Goal: Task Accomplishment & Management: Use online tool/utility

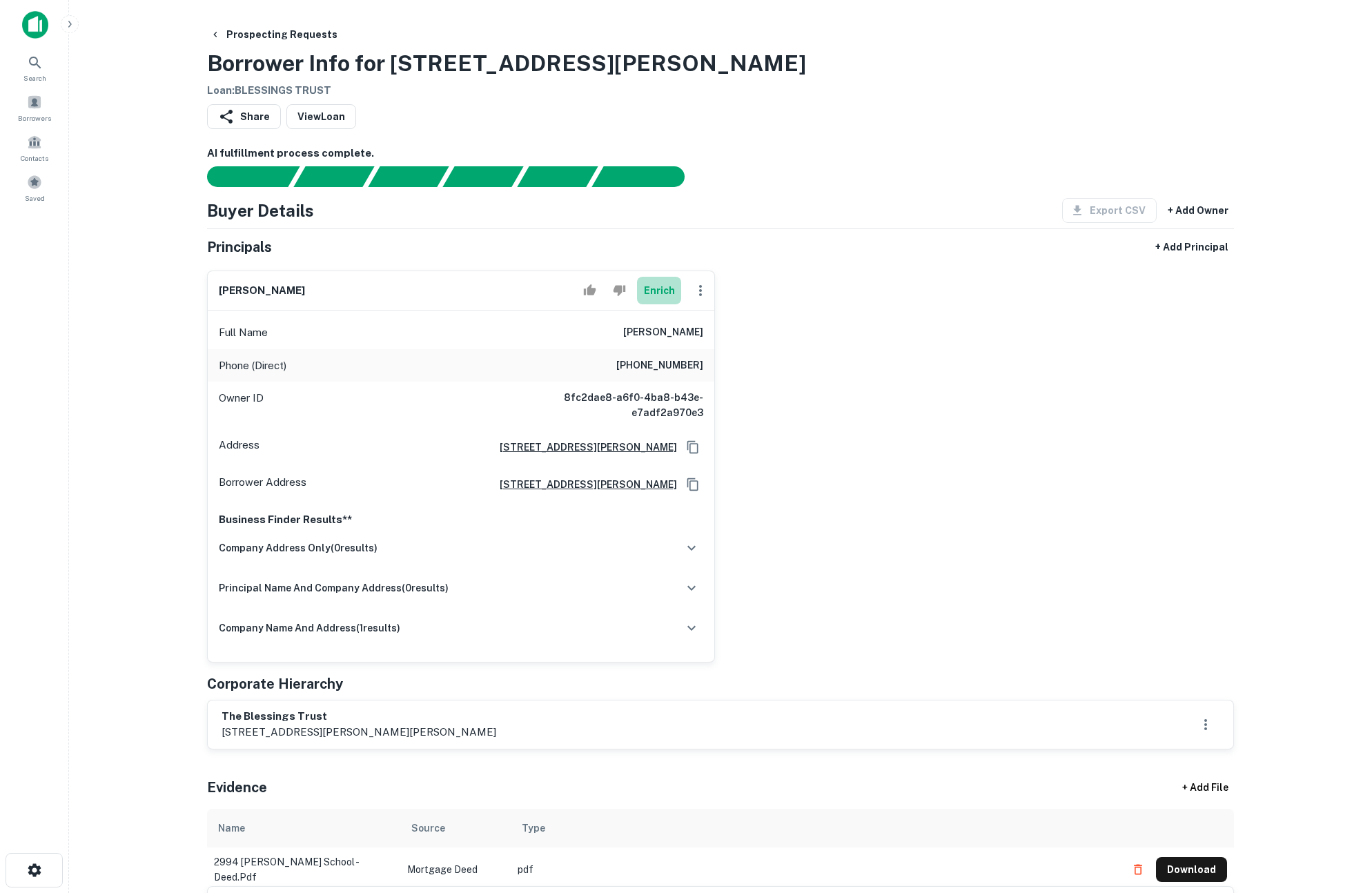
click at [652, 292] on button "Enrich" at bounding box center [658, 290] width 44 height 27
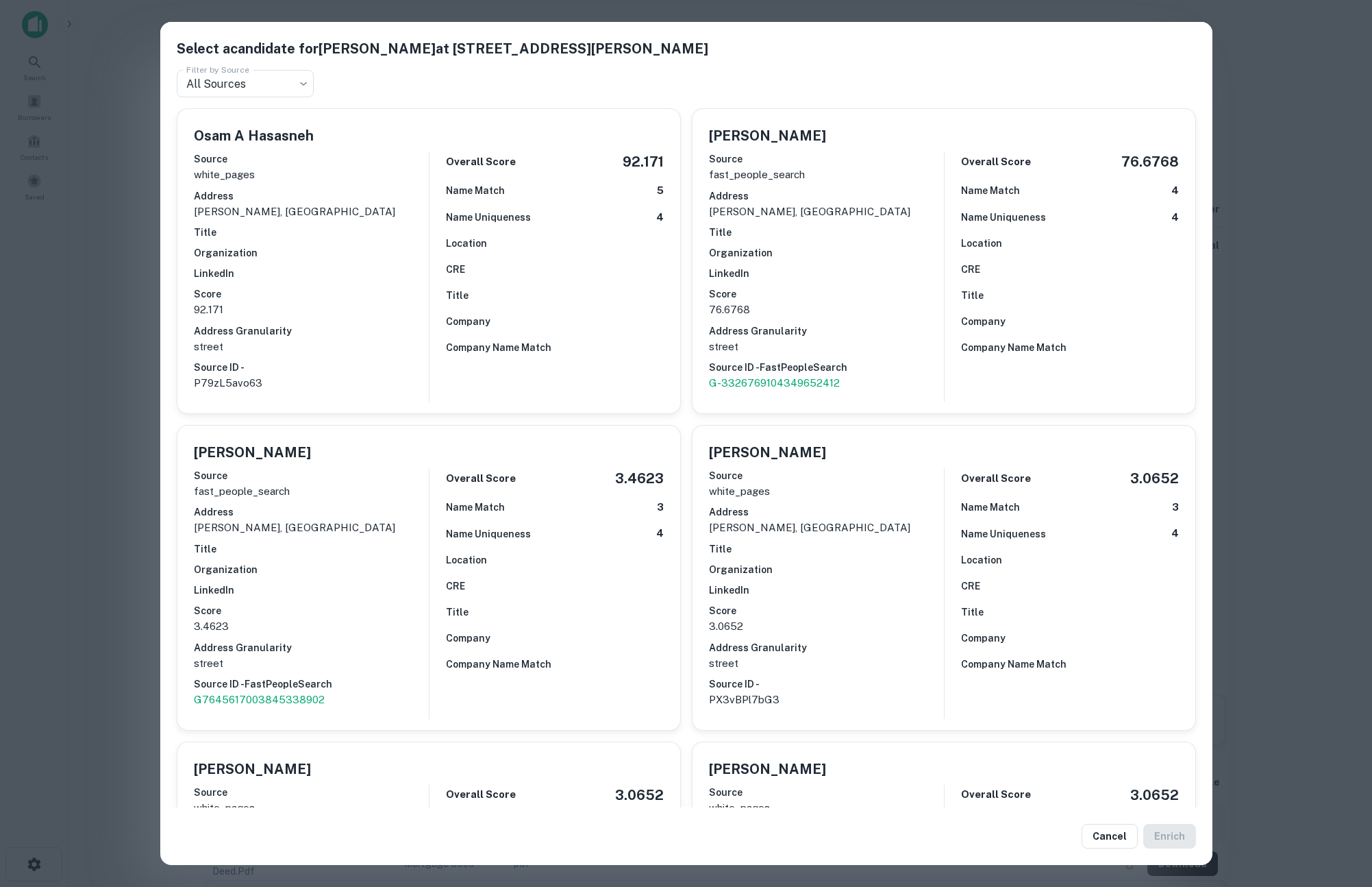
click at [58, 291] on div "Select a candidate for Osam Hasasneh at 3333 E Latham Way Filter by Source All …" at bounding box center [686, 443] width 1372 height 887
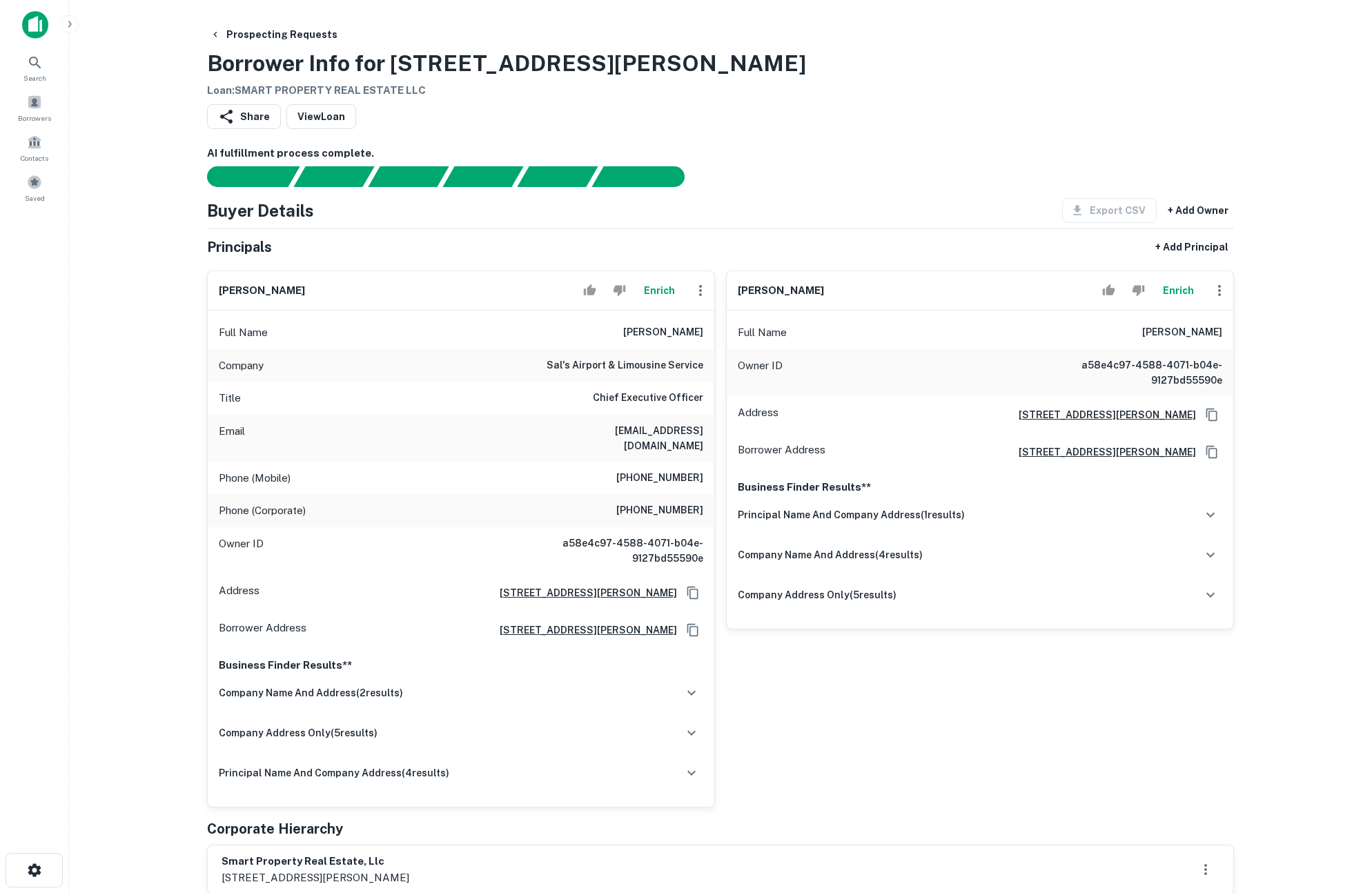
click at [659, 290] on button "Enrich" at bounding box center [658, 290] width 44 height 27
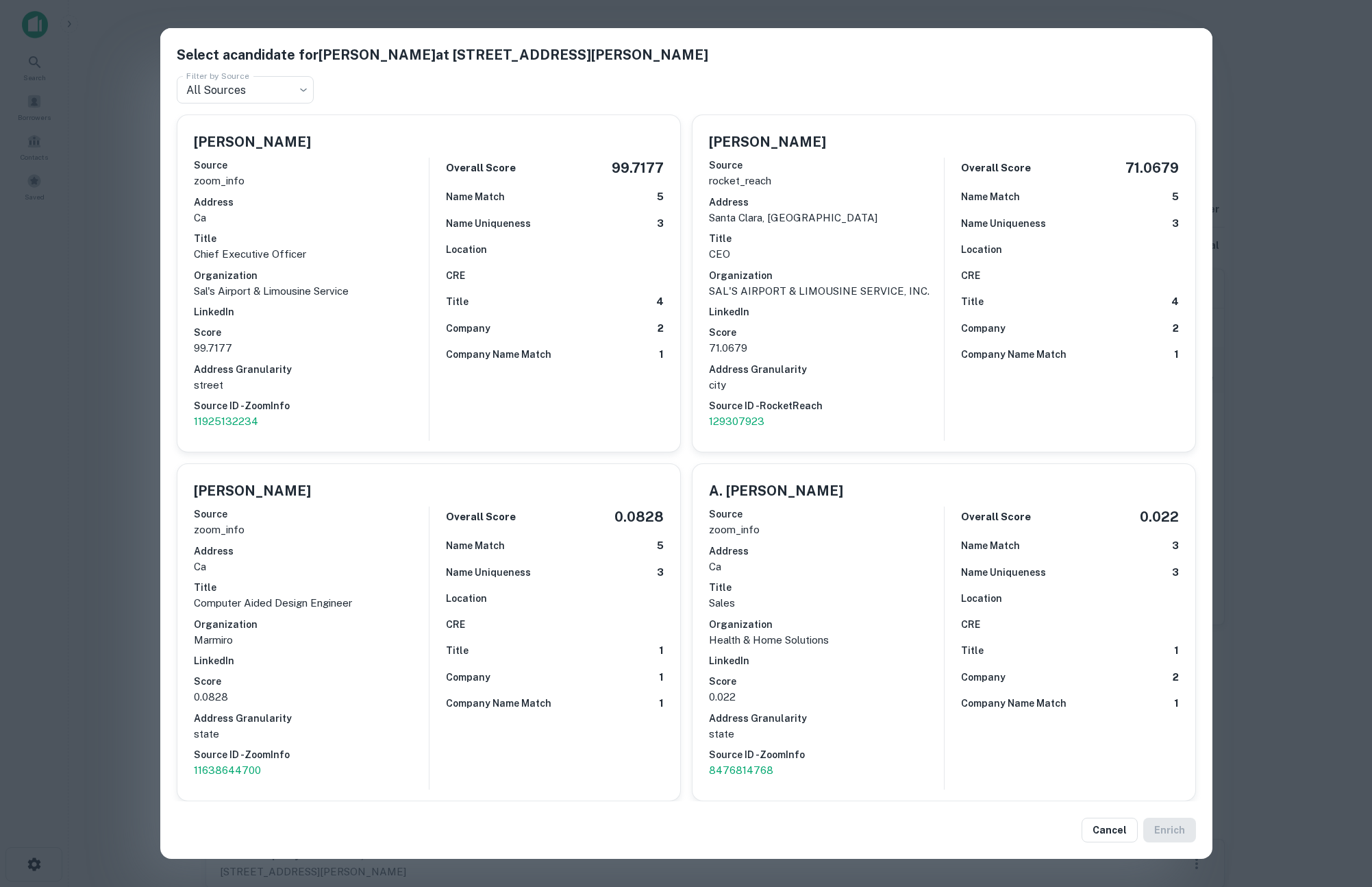
click at [115, 448] on div "Select a candidate for Fady Salem at 1180 Walsh Ave Filter by Source All Source…" at bounding box center [686, 443] width 1372 height 887
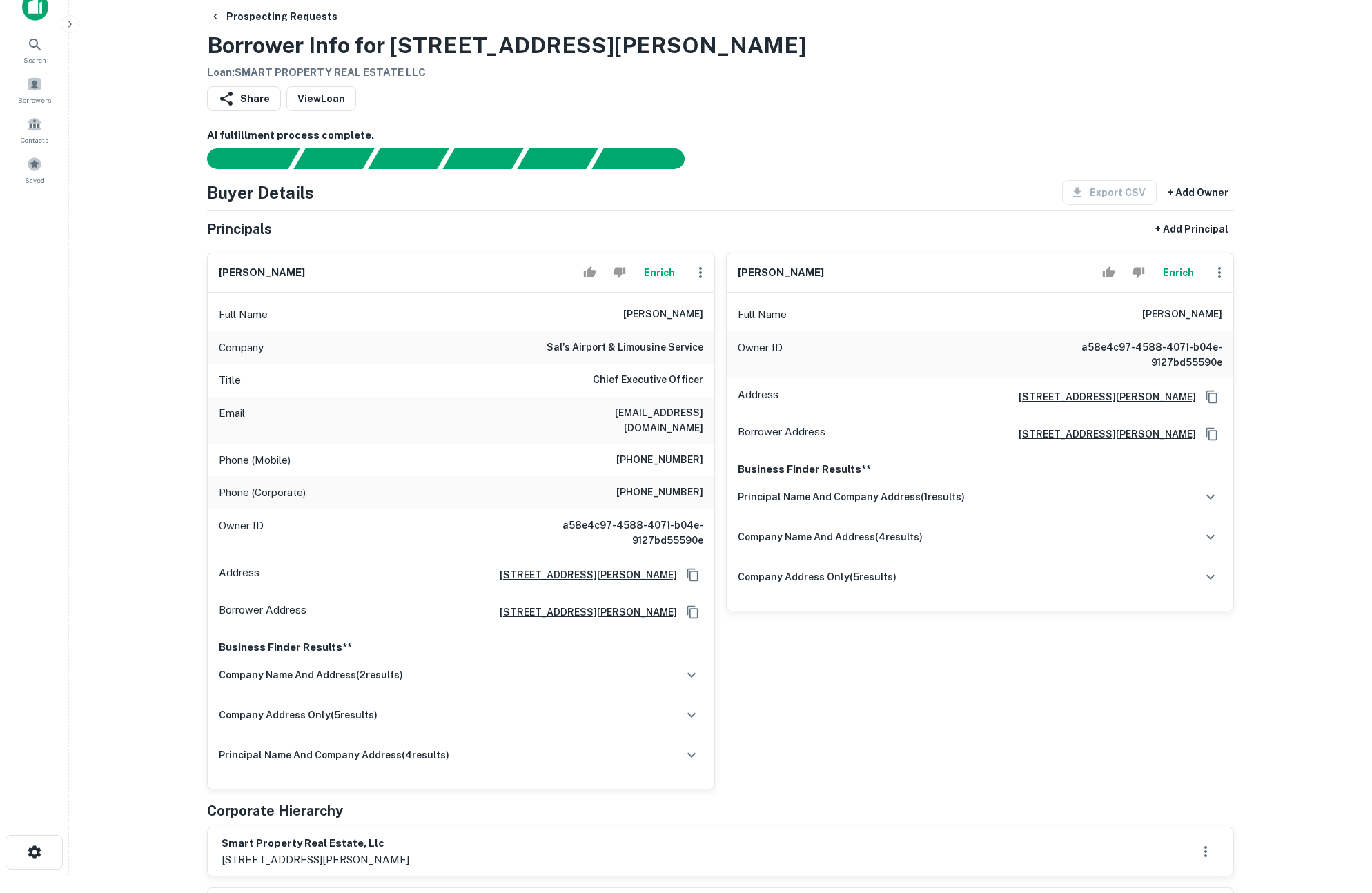
scroll to position [36, 0]
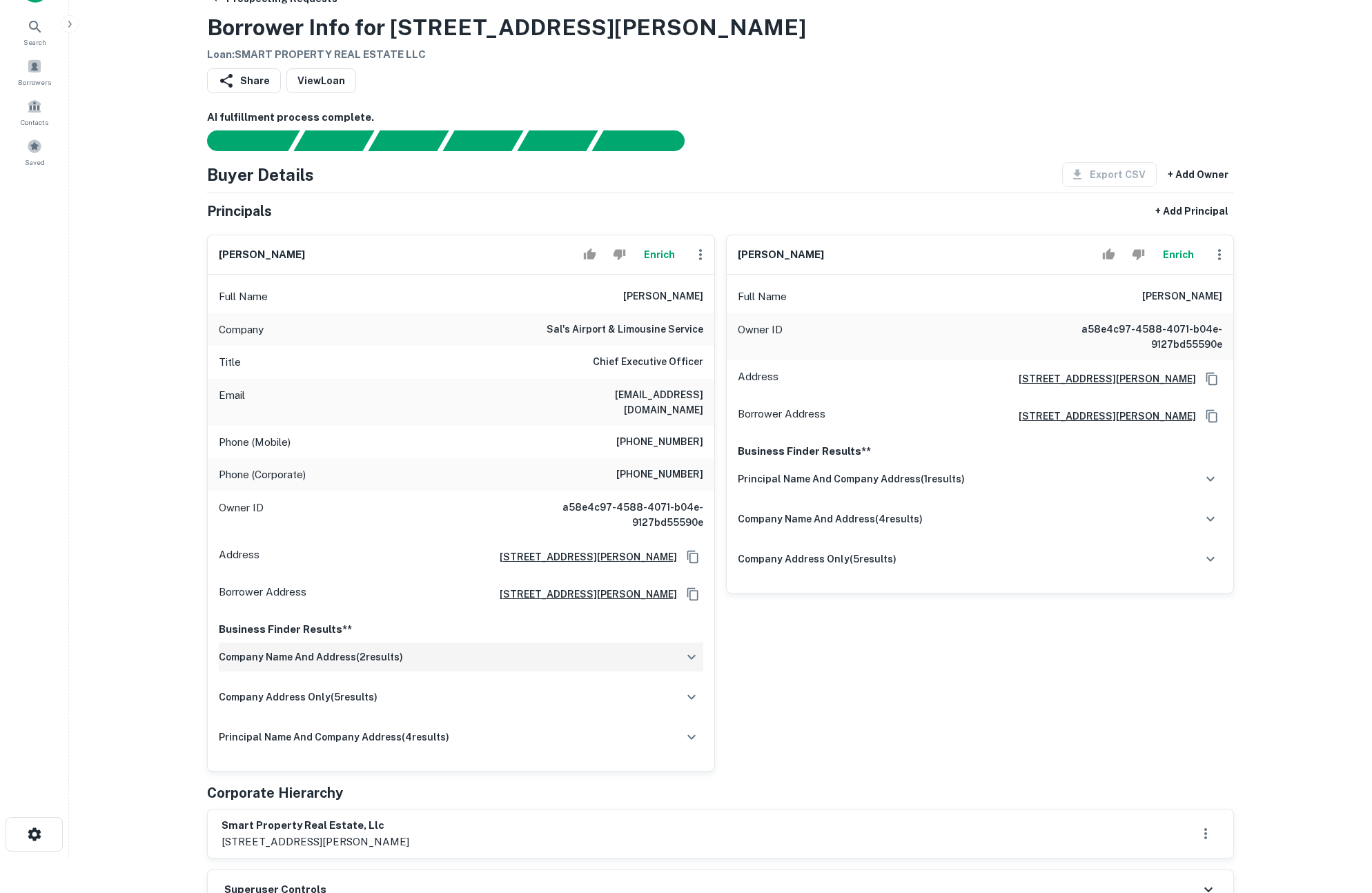
click at [427, 648] on div "company name and address ( 2 results)" at bounding box center [461, 657] width 484 height 29
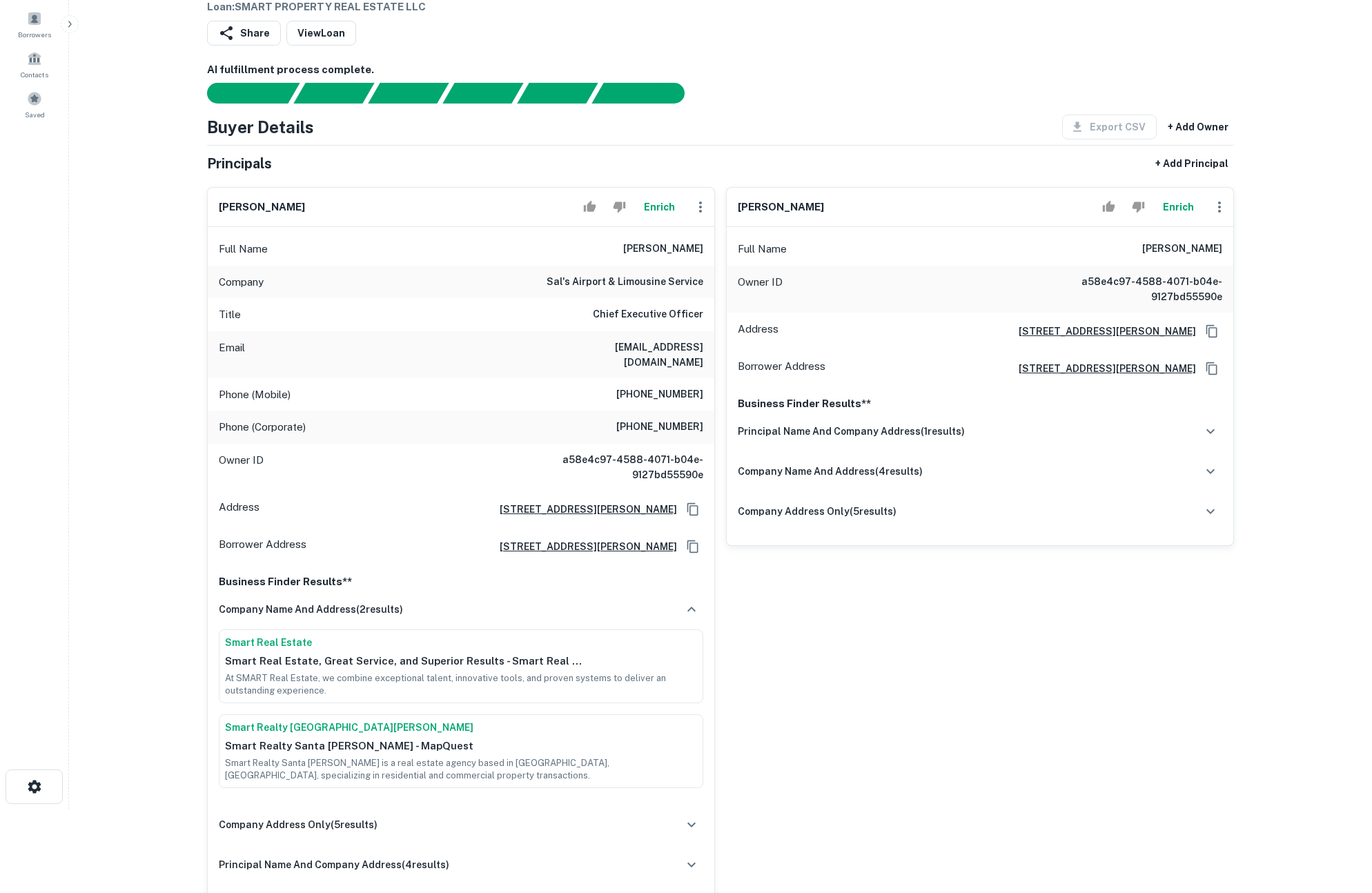
scroll to position [129, 0]
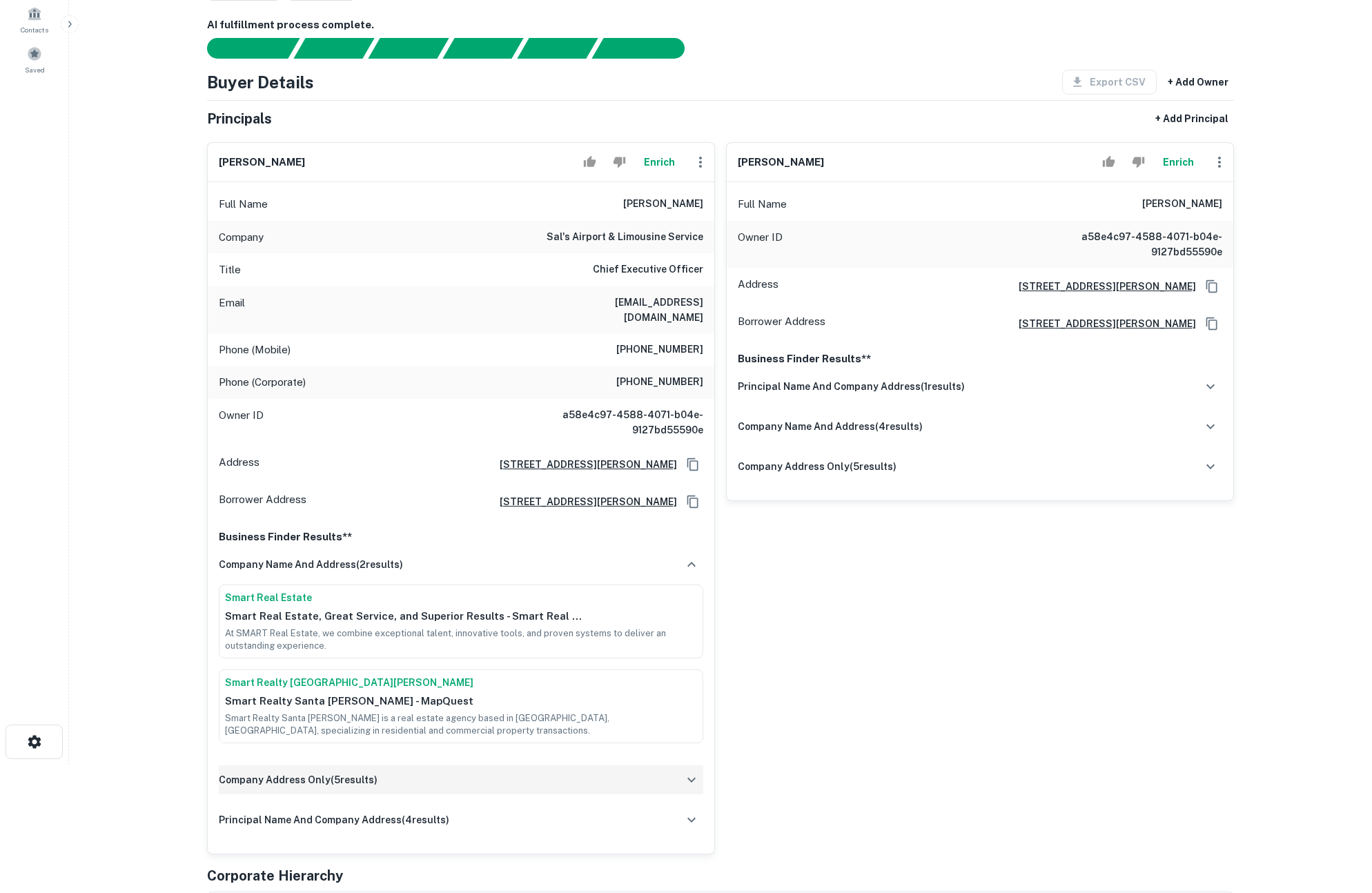
click at [467, 765] on div "company address only ( 5 results)" at bounding box center [461, 780] width 484 height 29
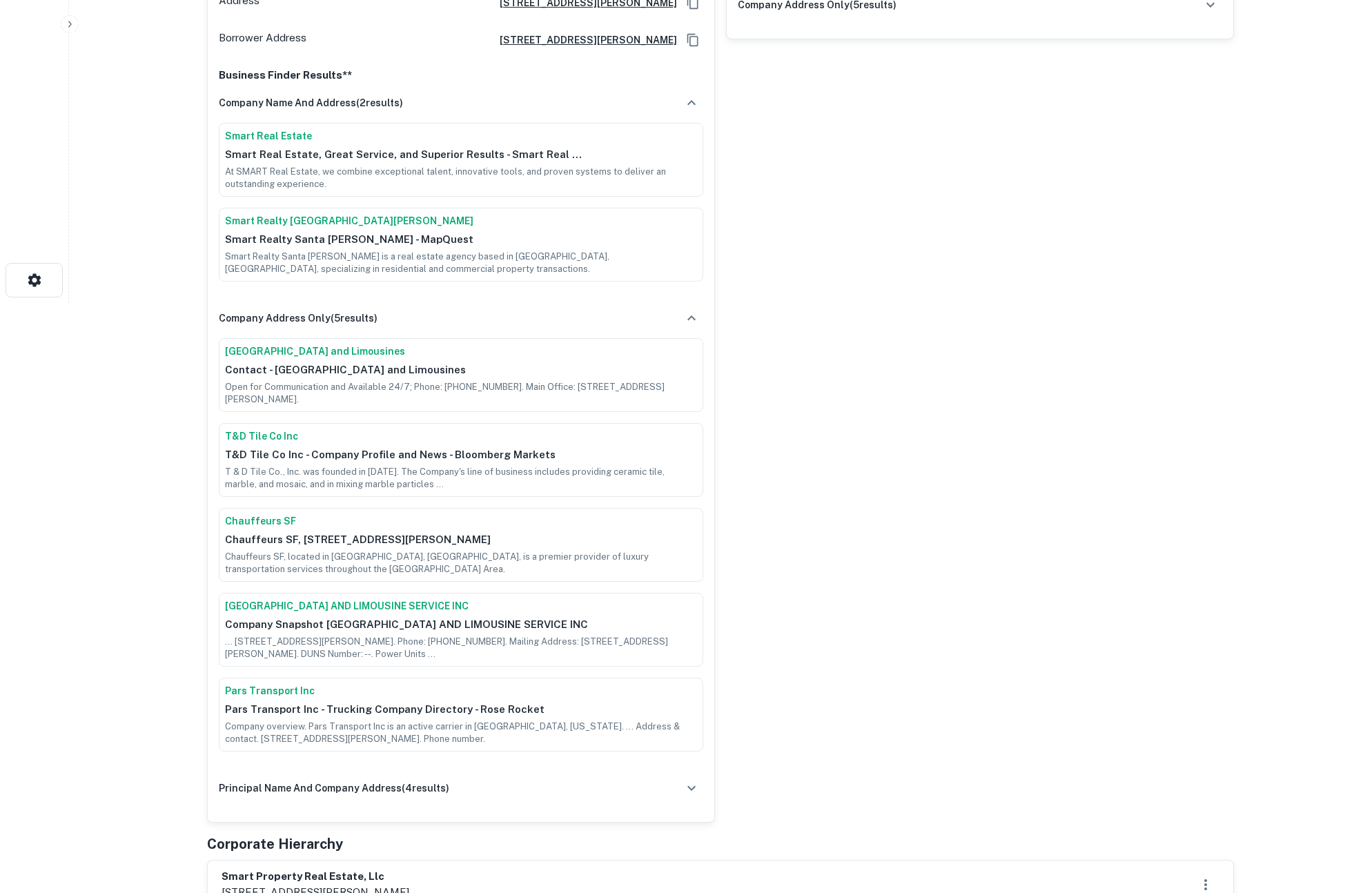
scroll to position [660, 0]
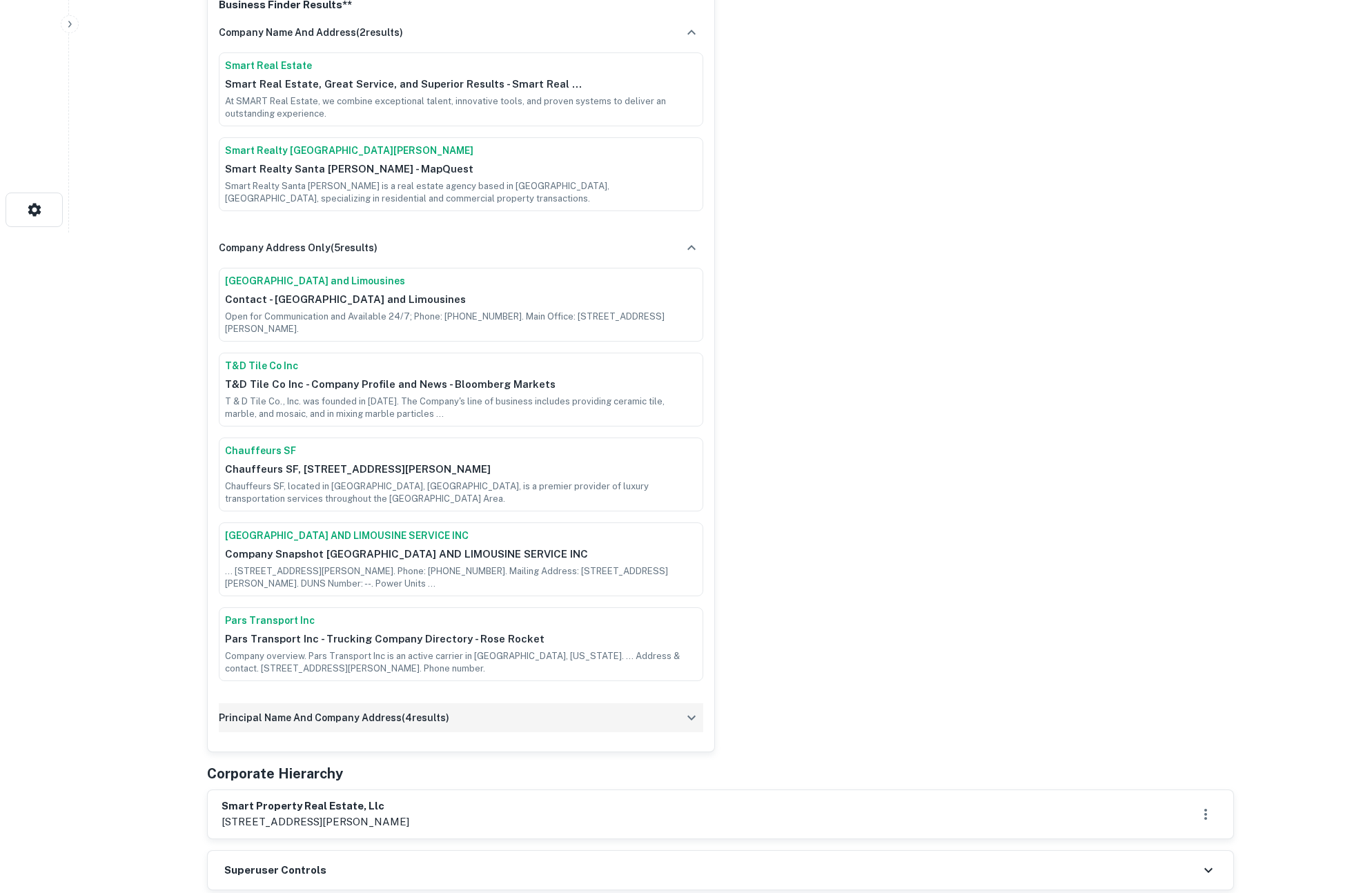
click at [532, 707] on div "principal name and company address ( 4 results)" at bounding box center [461, 718] width 484 height 29
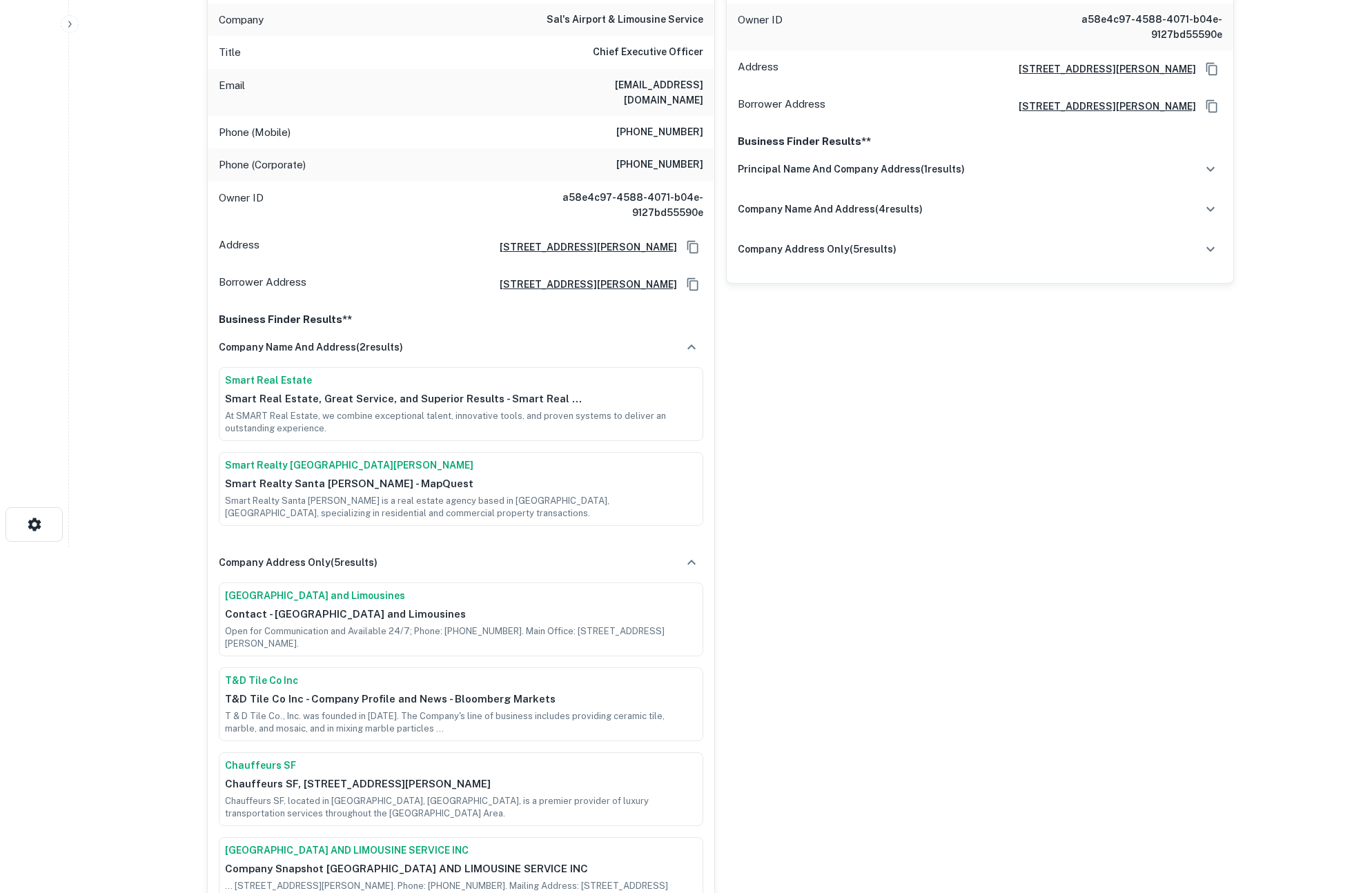
scroll to position [0, 0]
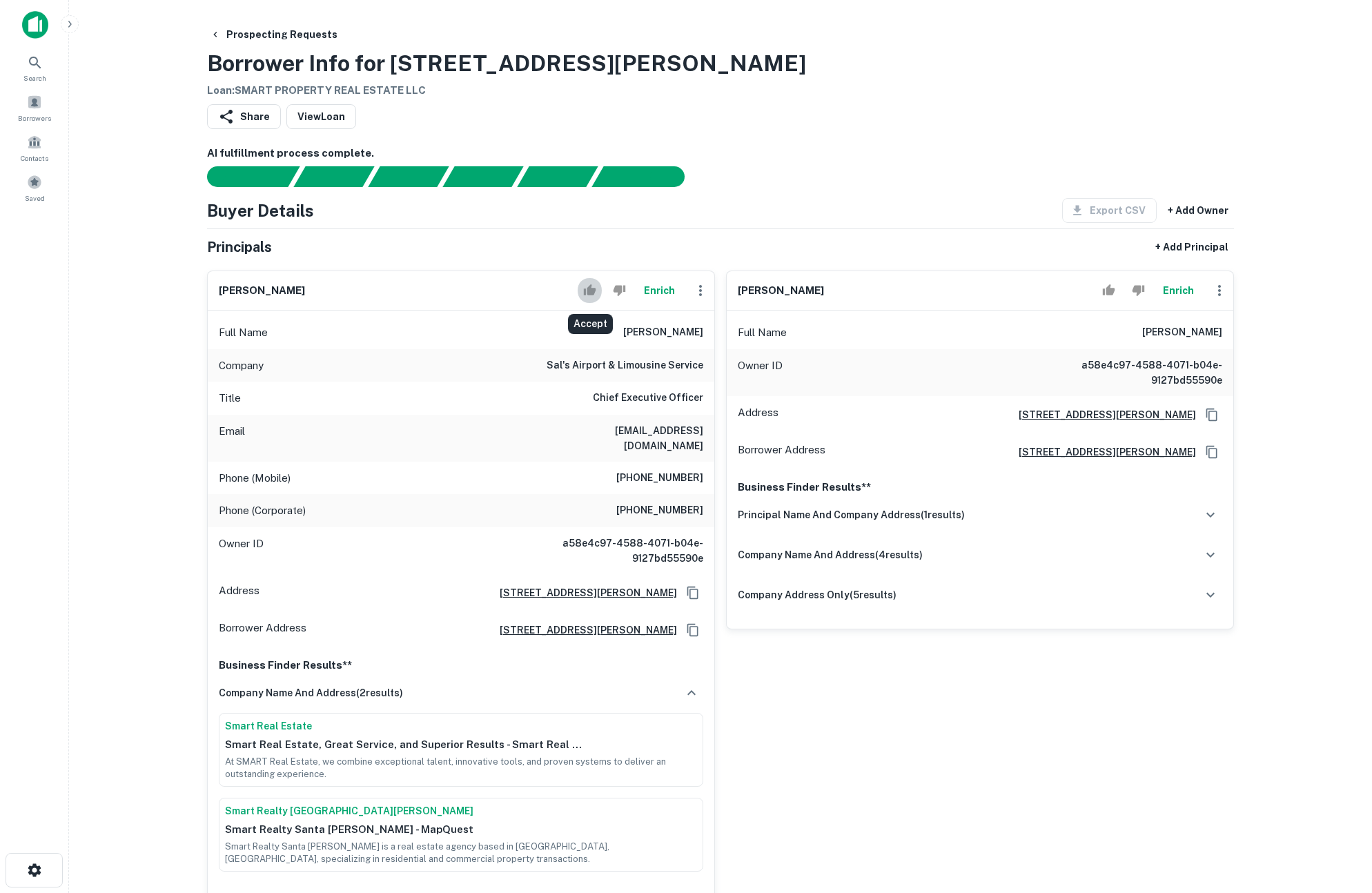
click at [587, 288] on icon "Accept" at bounding box center [589, 289] width 13 height 11
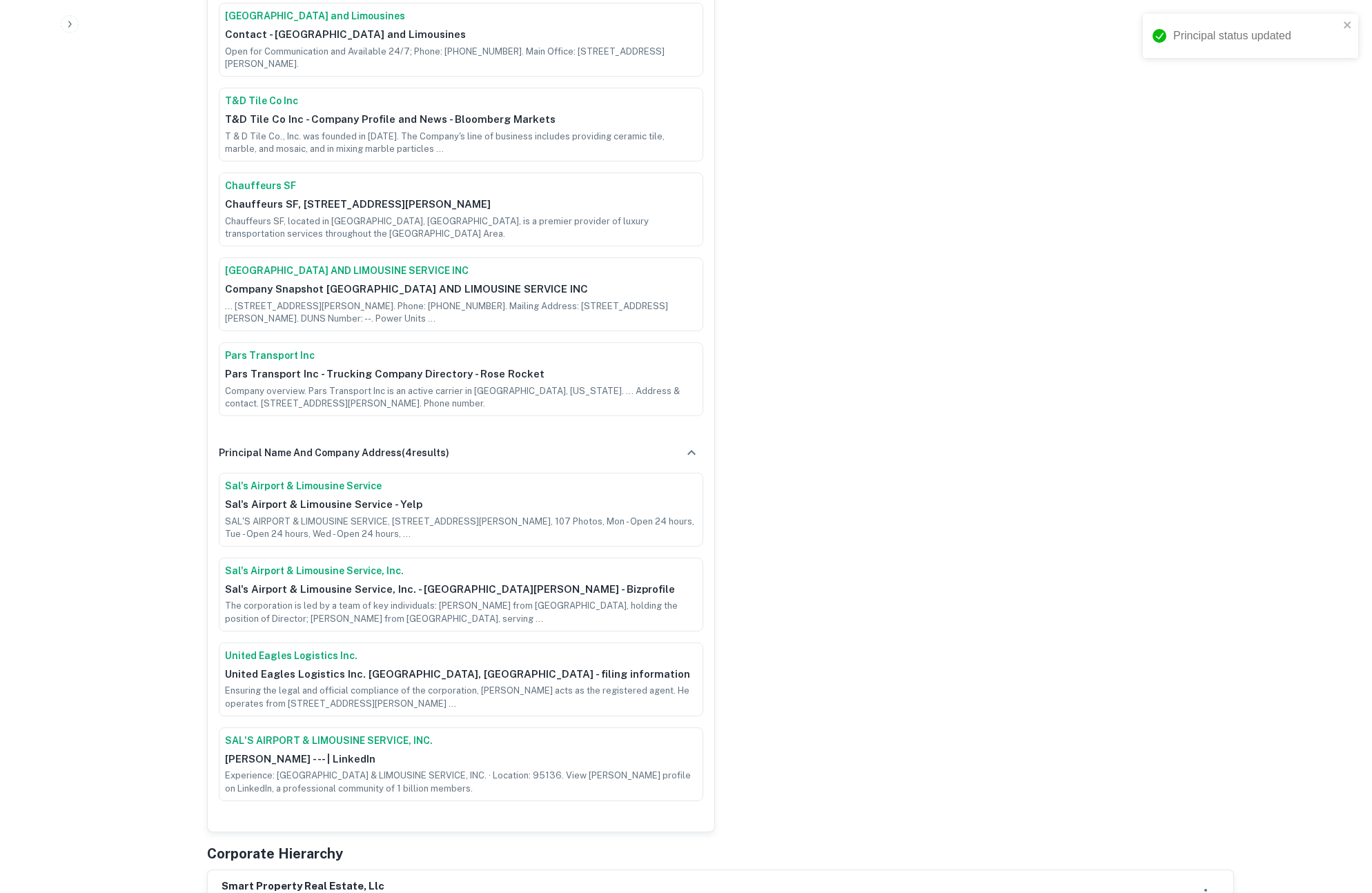
scroll to position [1344, 0]
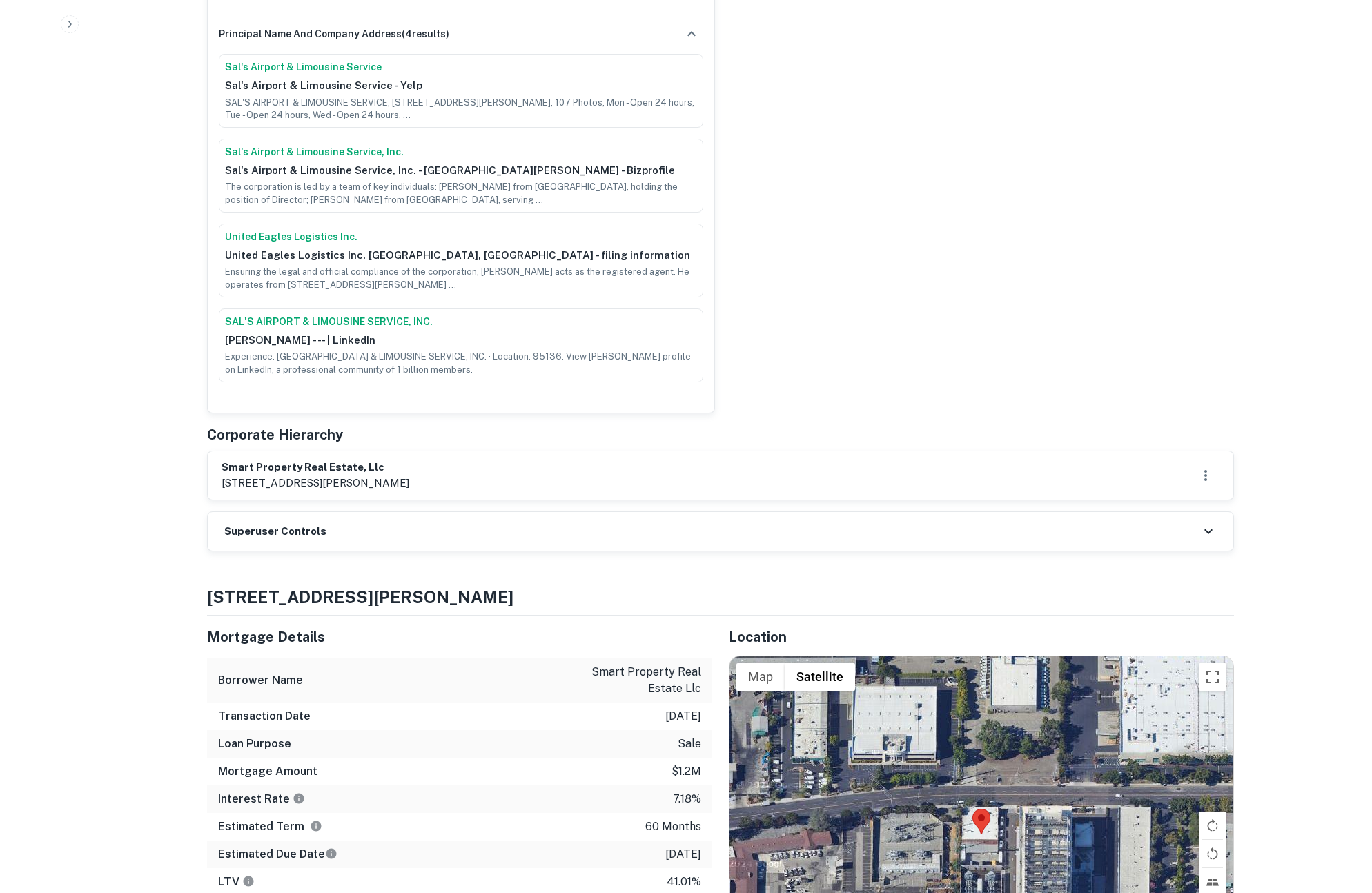
click at [529, 512] on div "Superuser Controls" at bounding box center [720, 532] width 1025 height 39
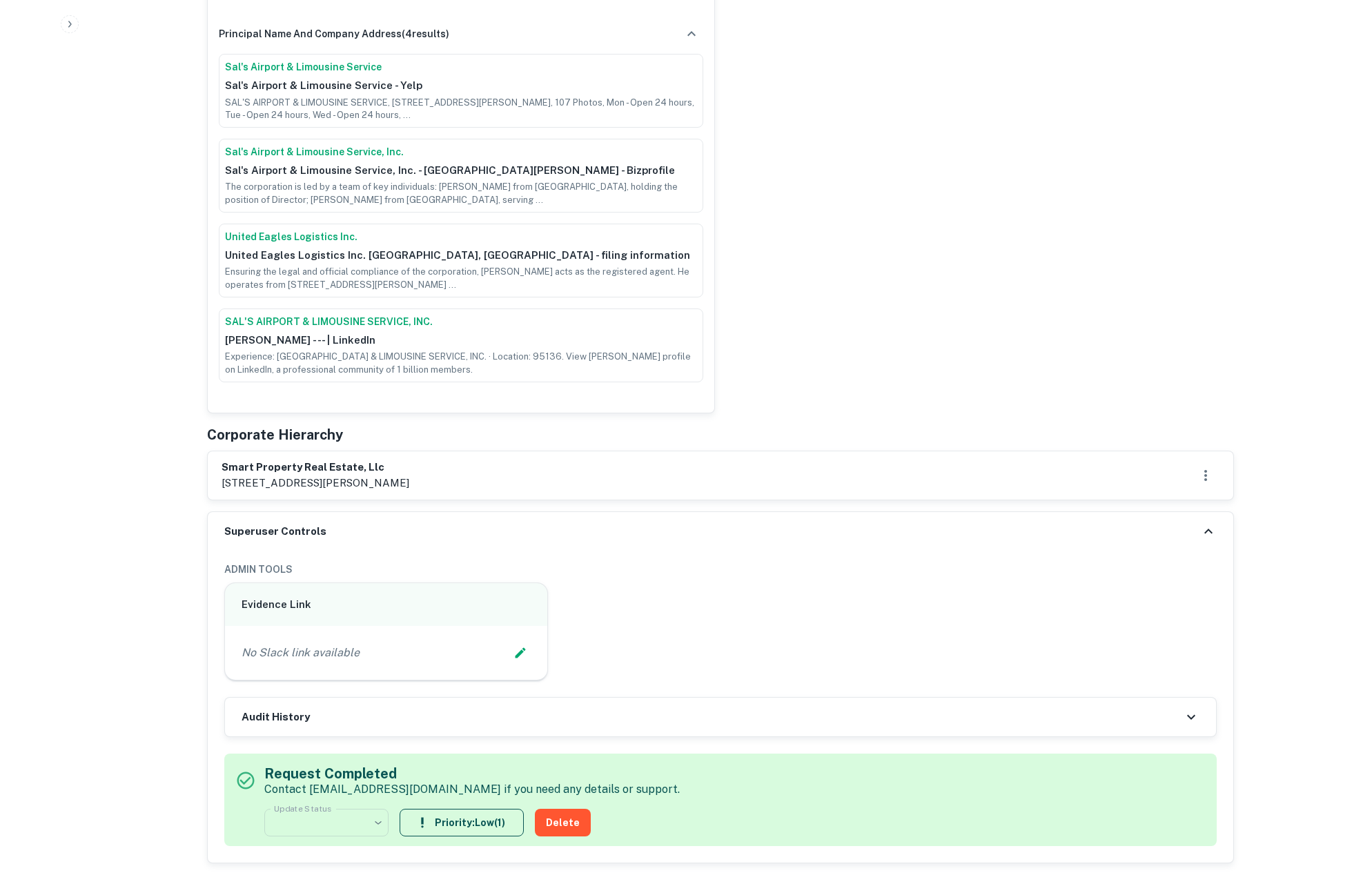
scroll to position [1529, 0]
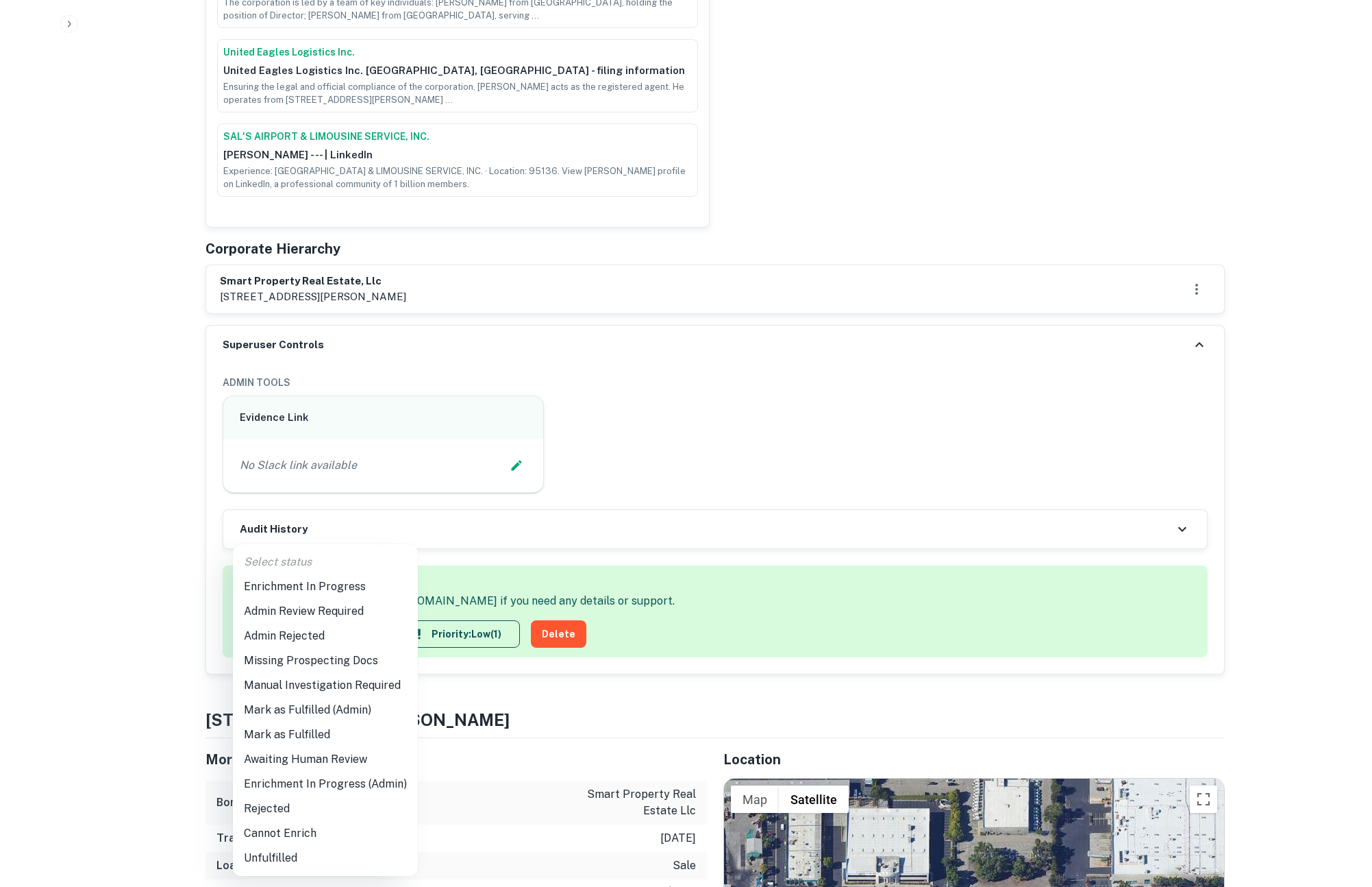
click at [157, 535] on div at bounding box center [686, 443] width 1372 height 887
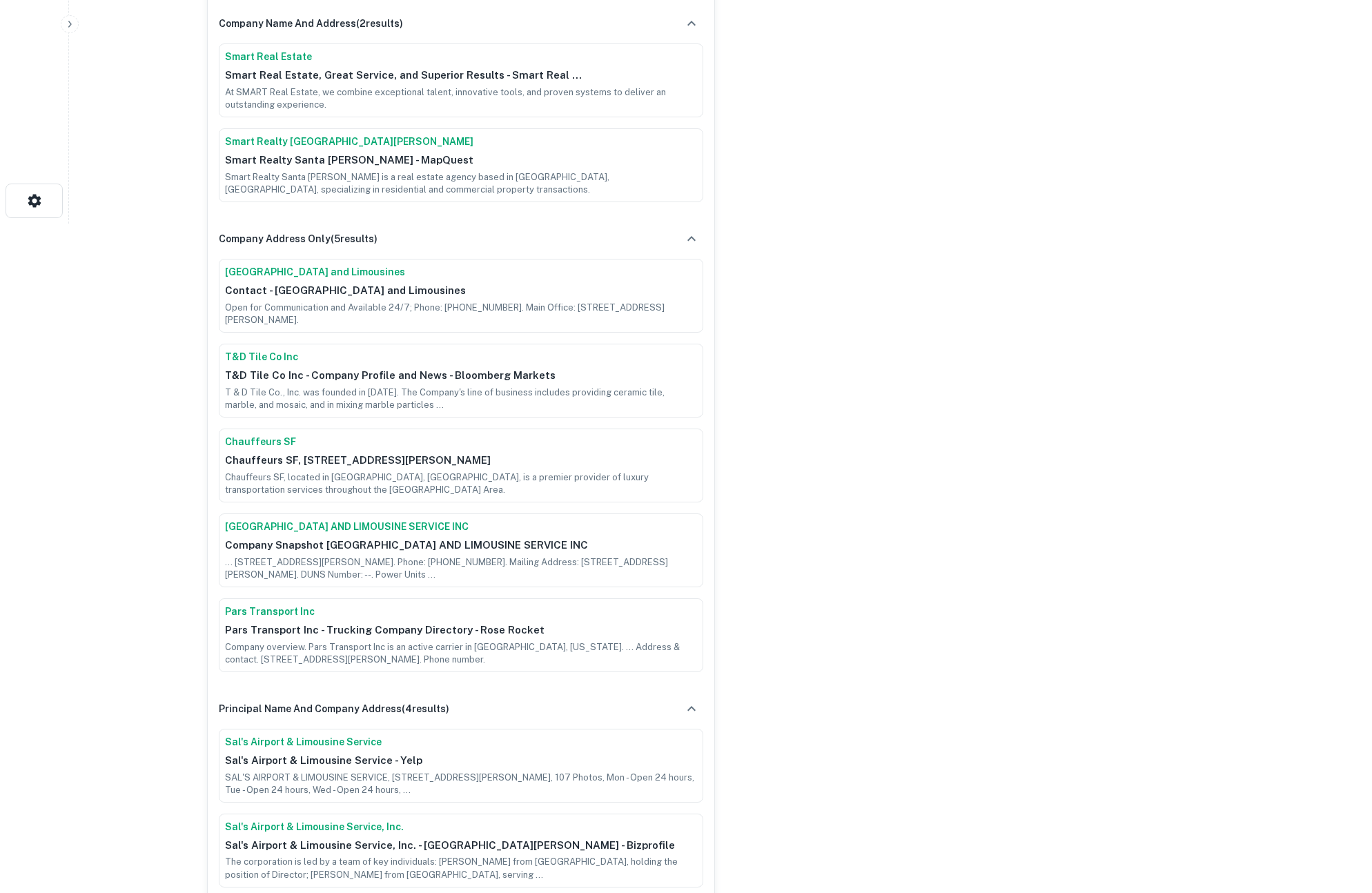
scroll to position [0, 0]
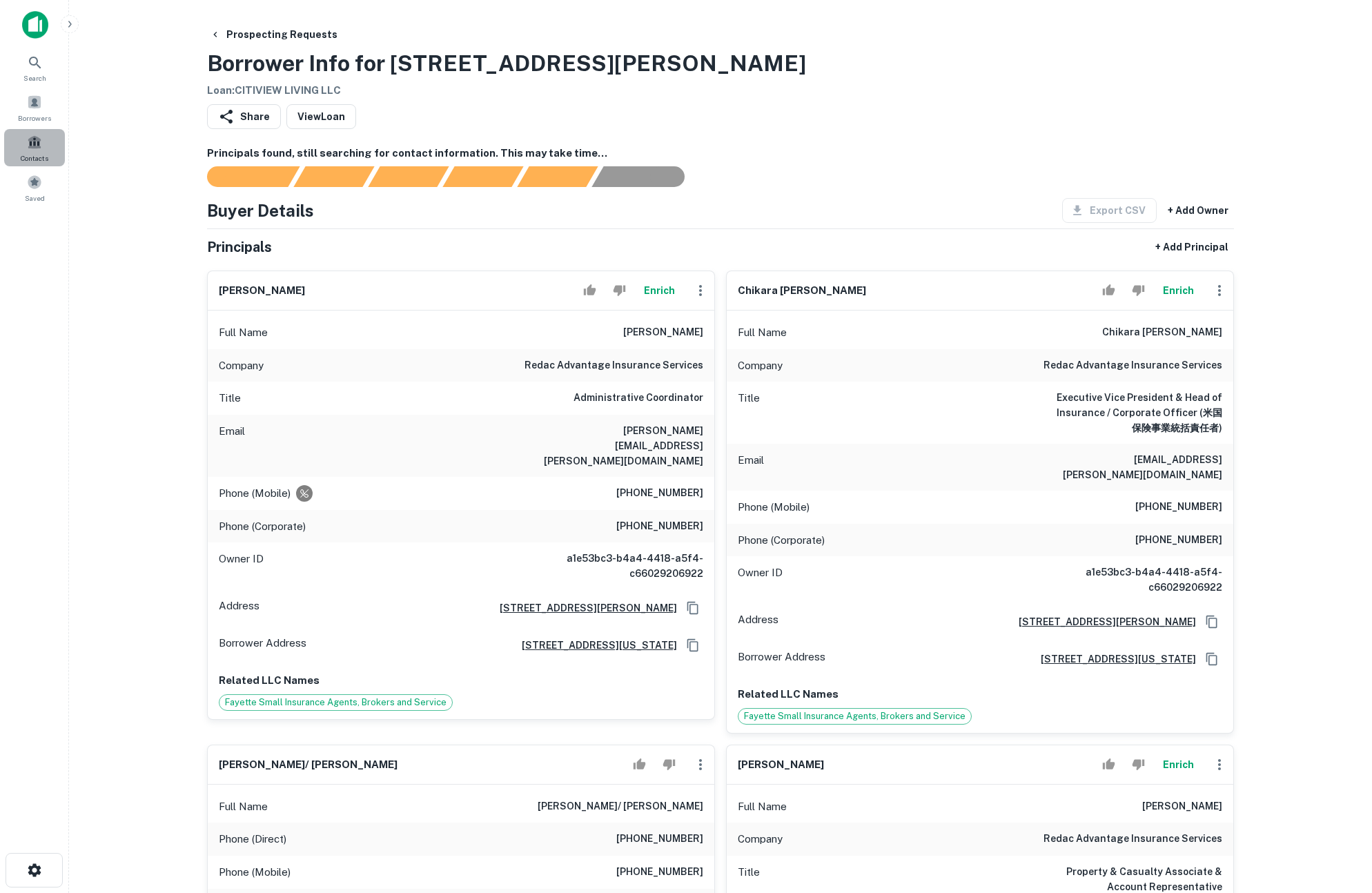
click at [27, 138] on span at bounding box center [35, 142] width 16 height 16
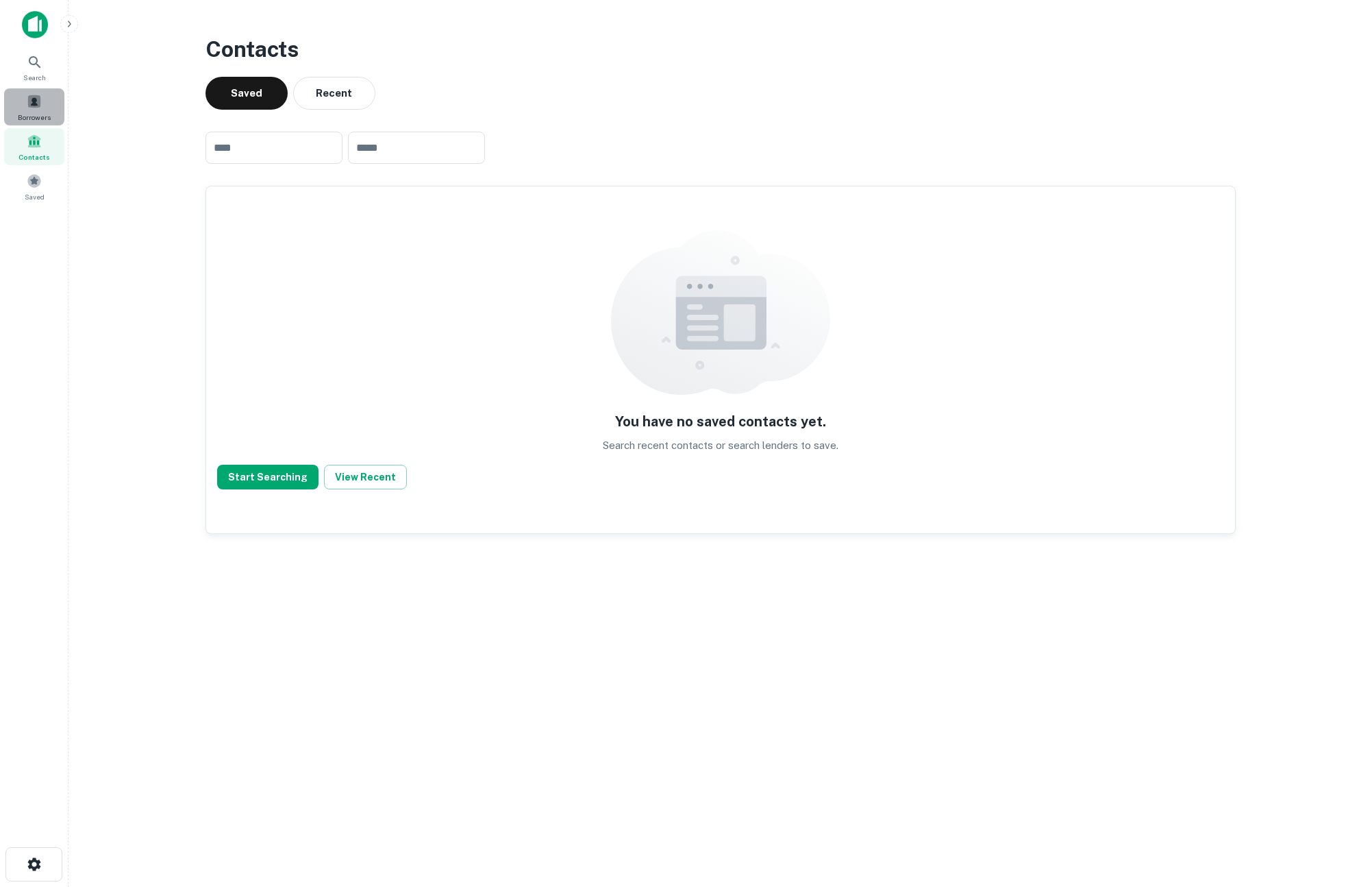
click at [37, 106] on span at bounding box center [35, 102] width 15 height 15
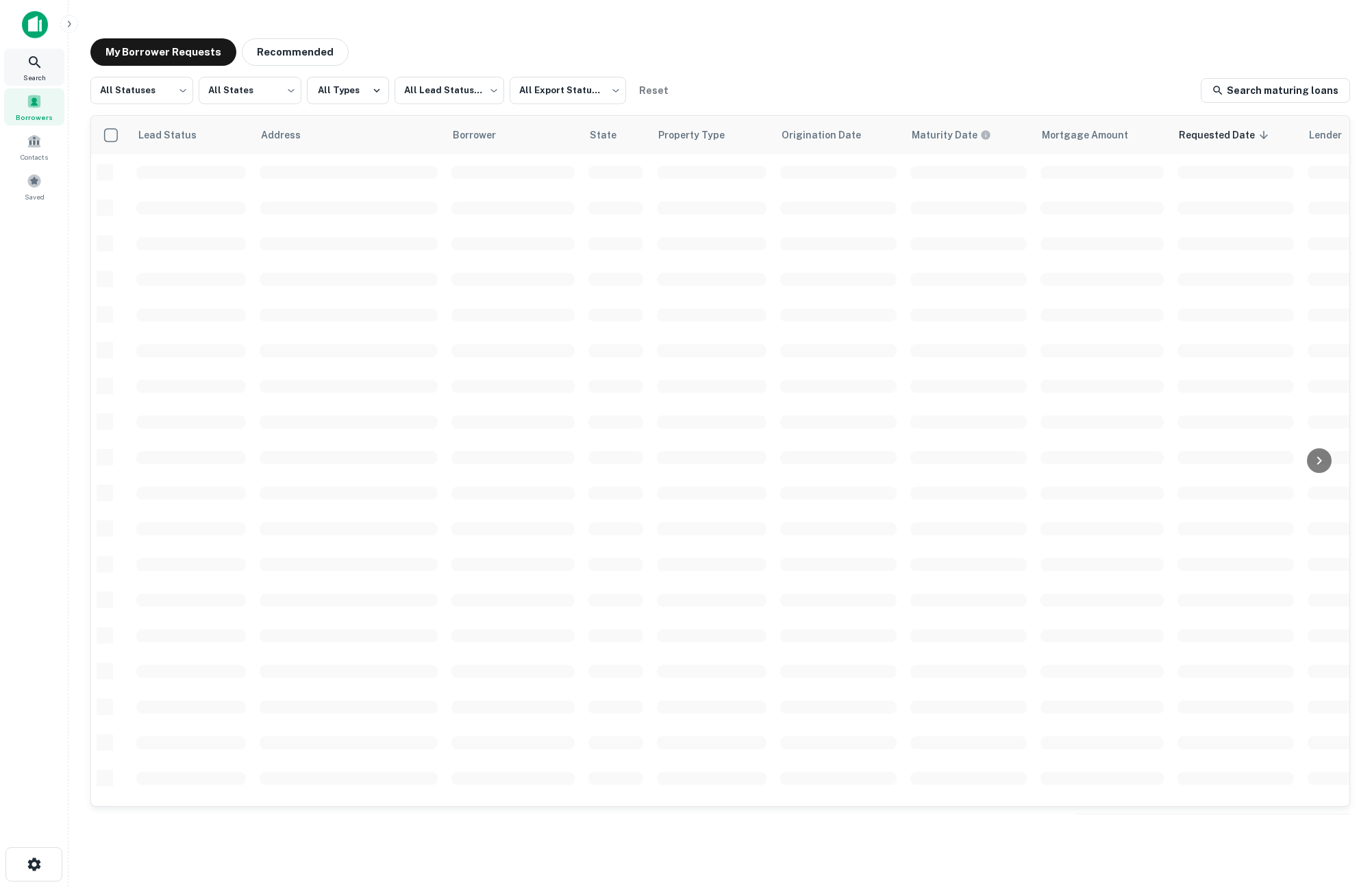
click at [44, 71] on div "Search" at bounding box center [34, 67] width 60 height 37
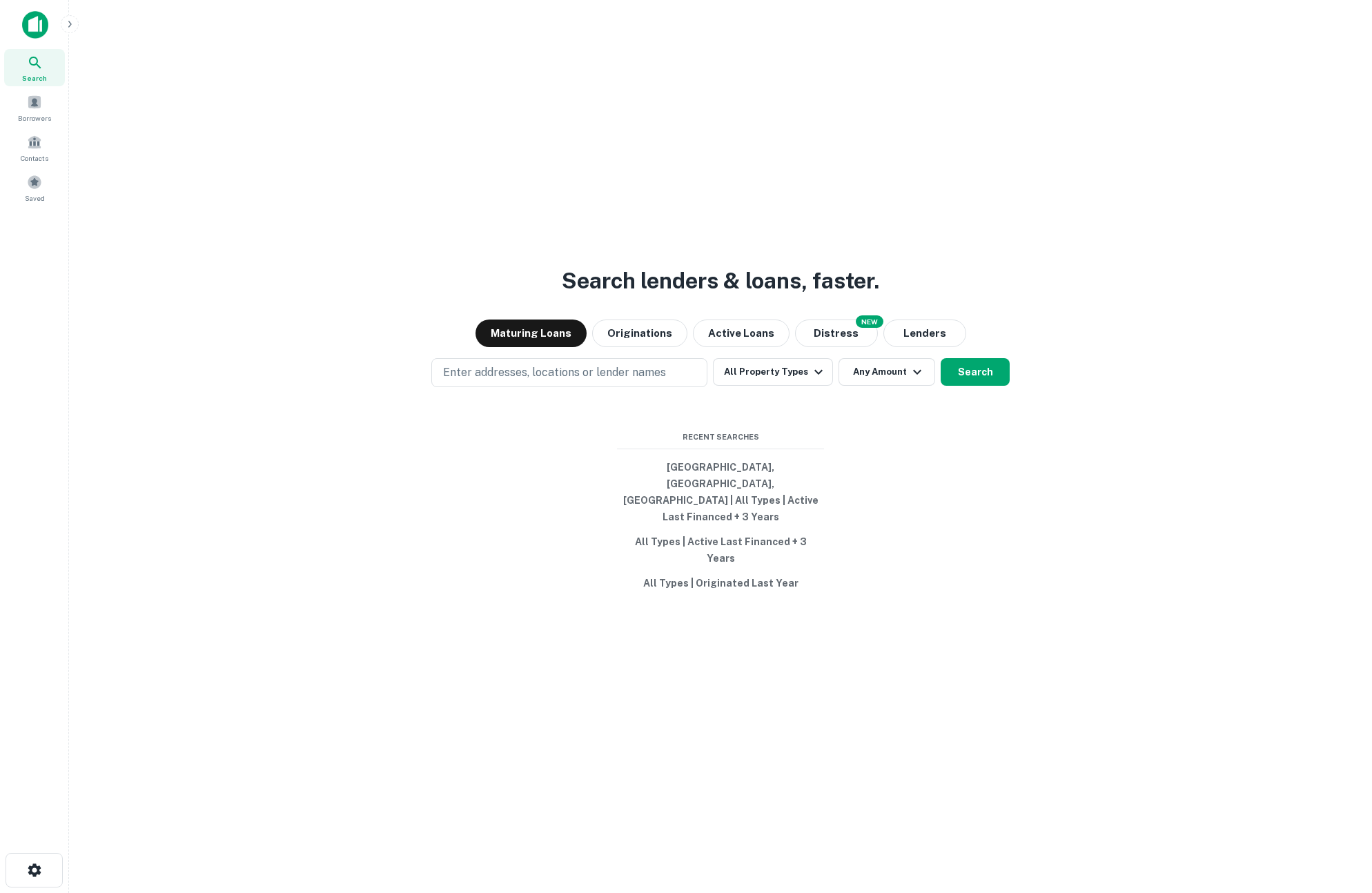
click at [70, 27] on icon "button" at bounding box center [69, 23] width 11 height 11
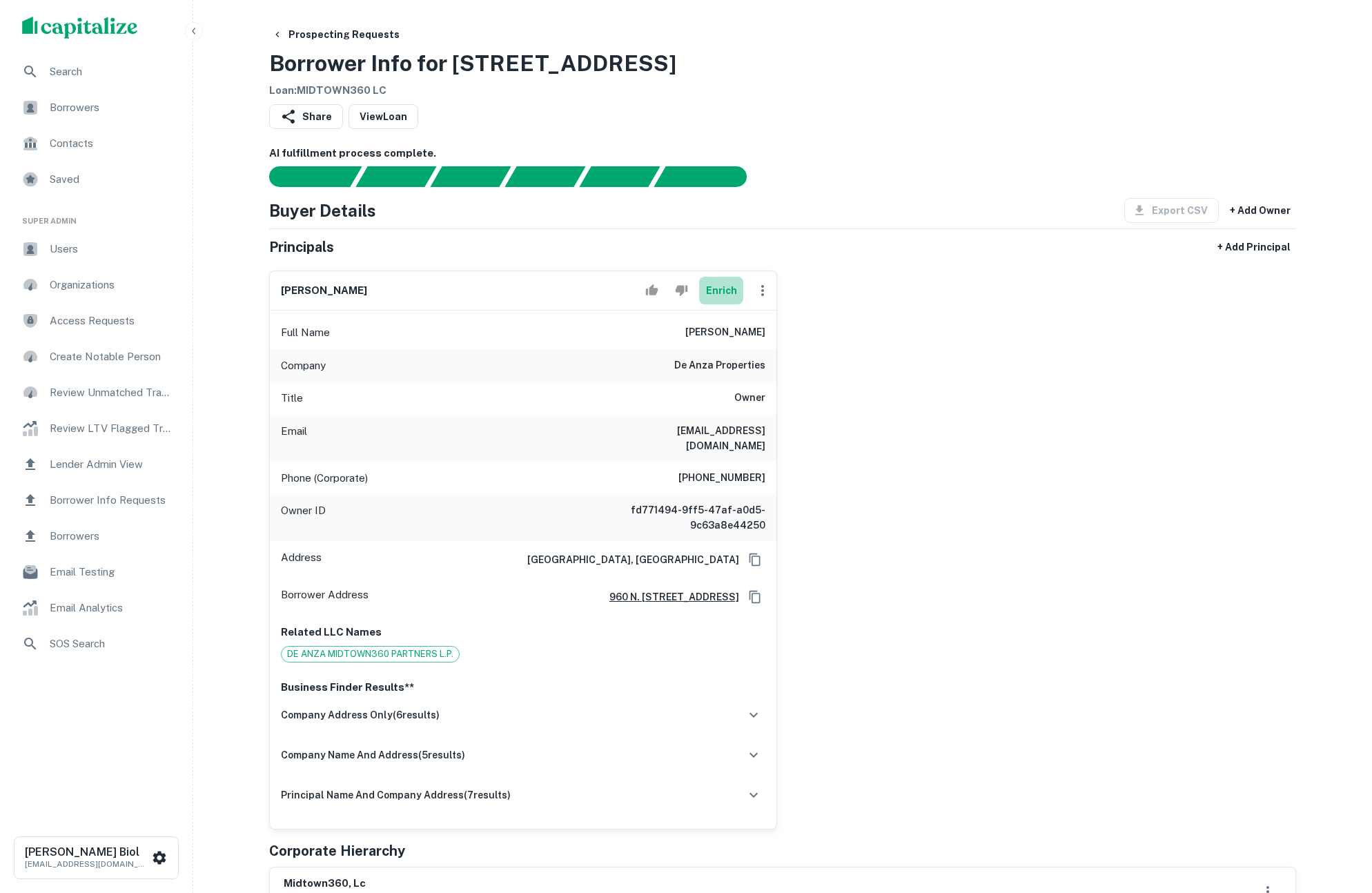
click at [717, 295] on button "Enrich" at bounding box center [721, 290] width 44 height 27
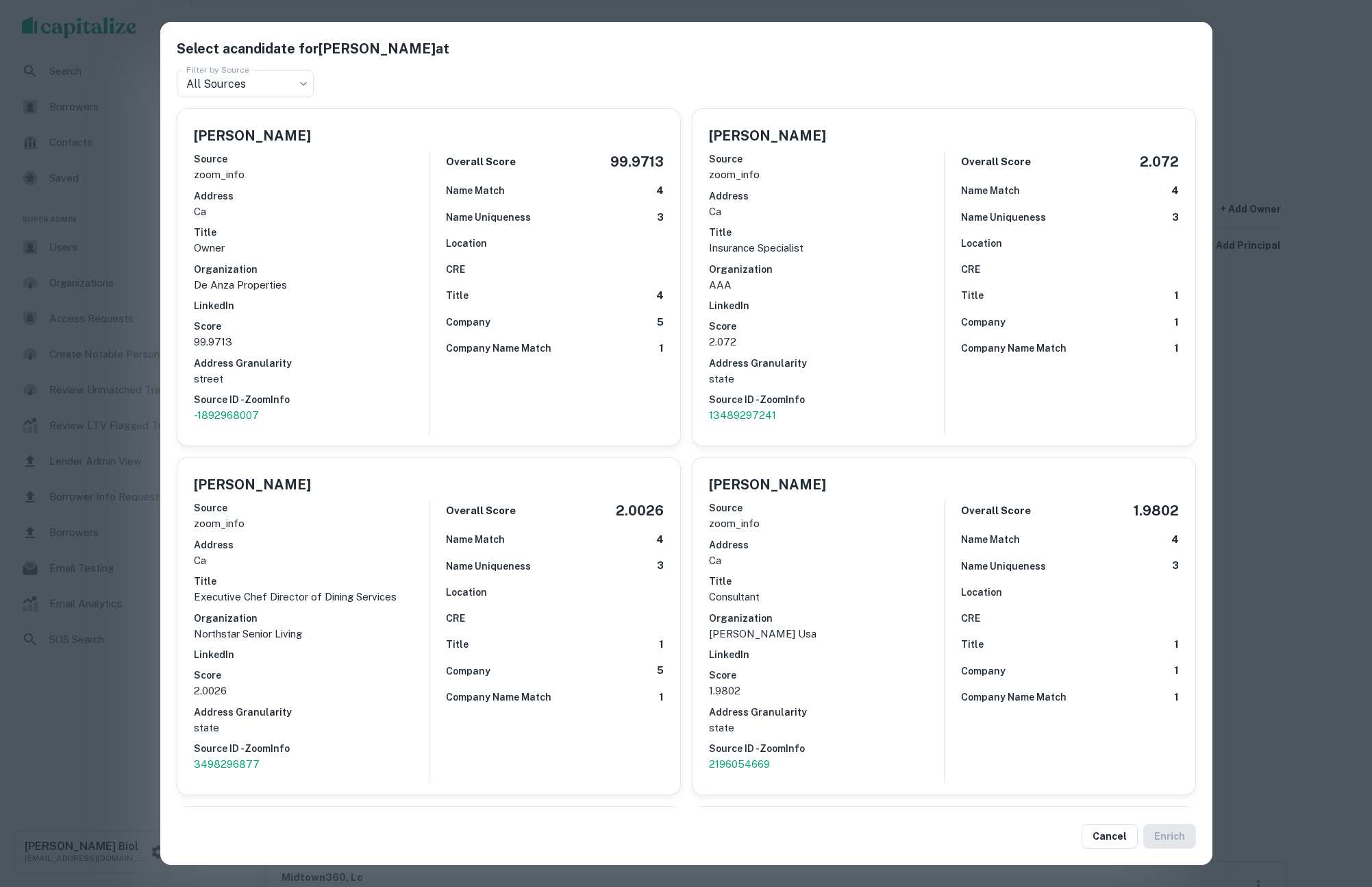
click at [114, 747] on div "Select a candidate for John Vidovich at Filter by Source All Sources *** Filter…" at bounding box center [686, 443] width 1372 height 887
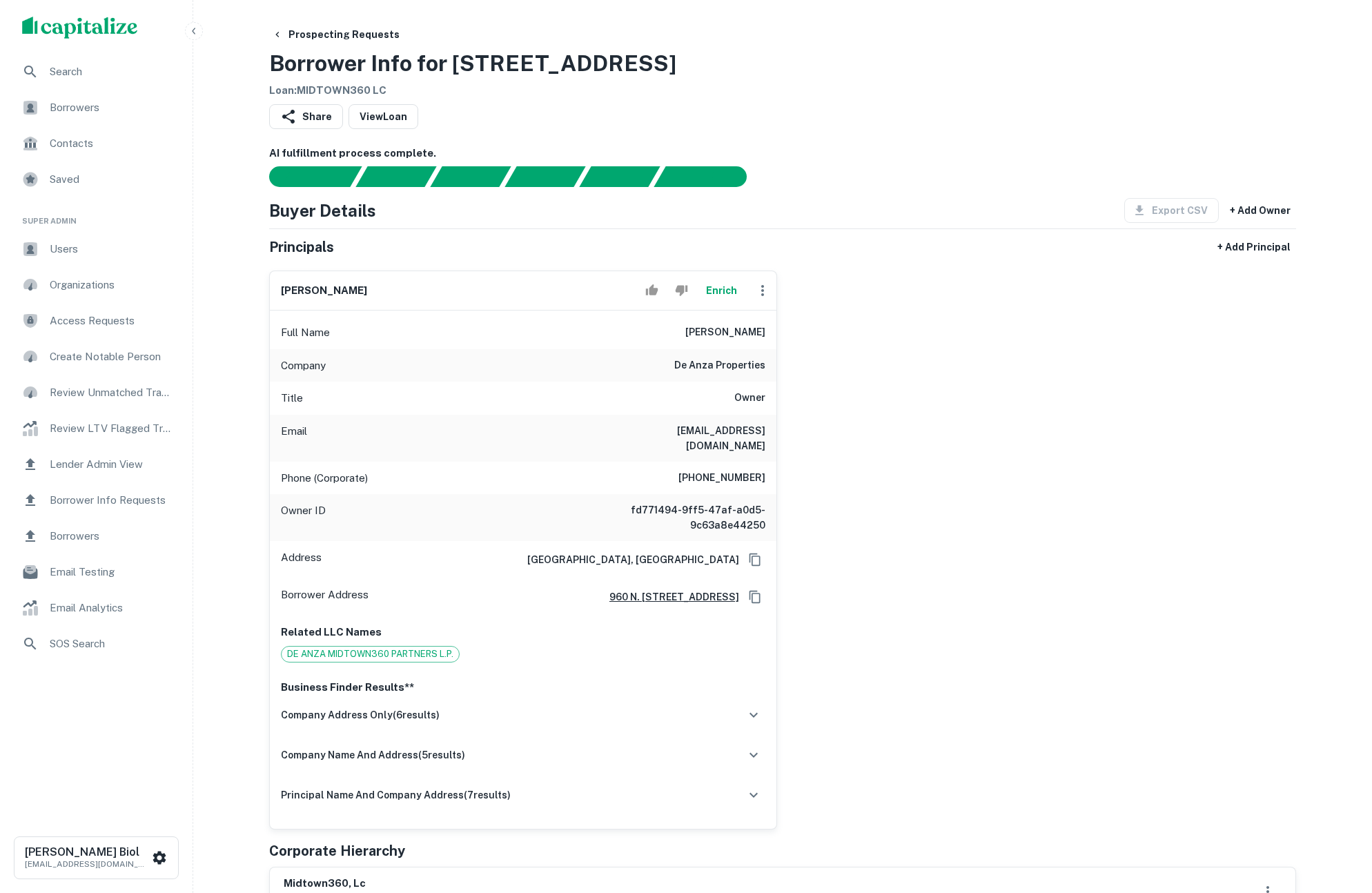
scroll to position [9, 0]
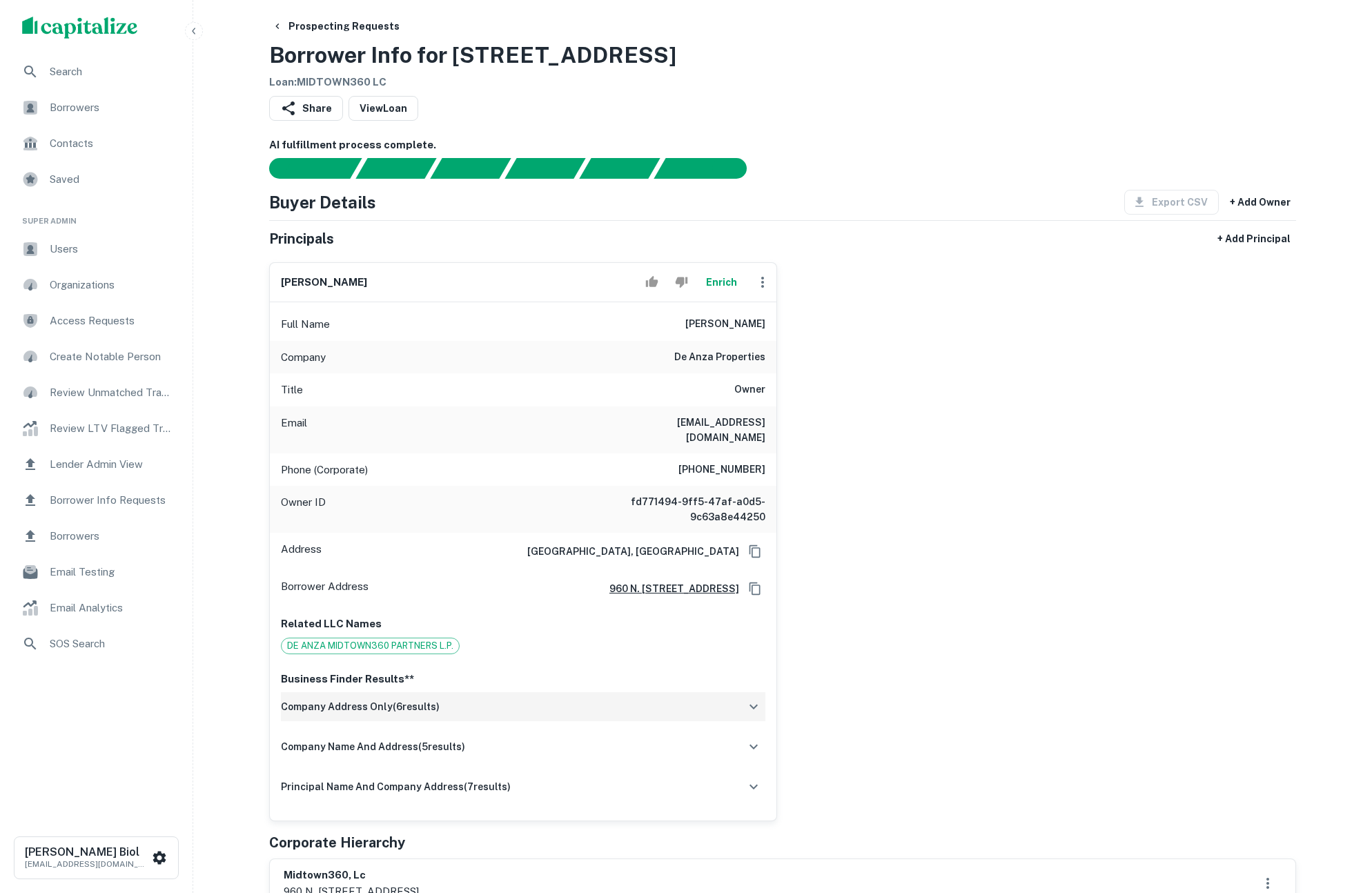
click at [554, 694] on div "company address only ( 6 results)" at bounding box center [522, 707] width 484 height 29
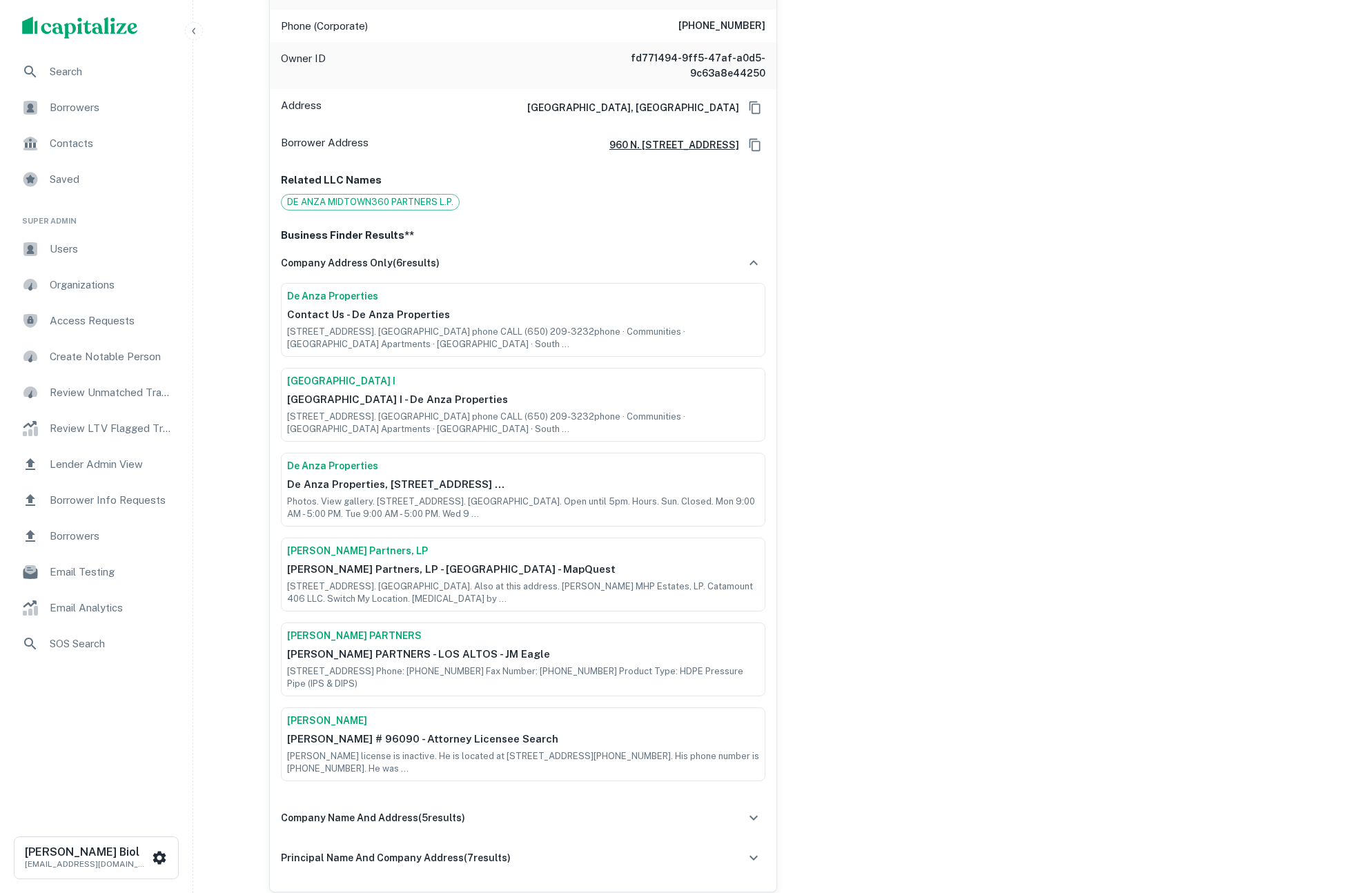
scroll to position [735, 0]
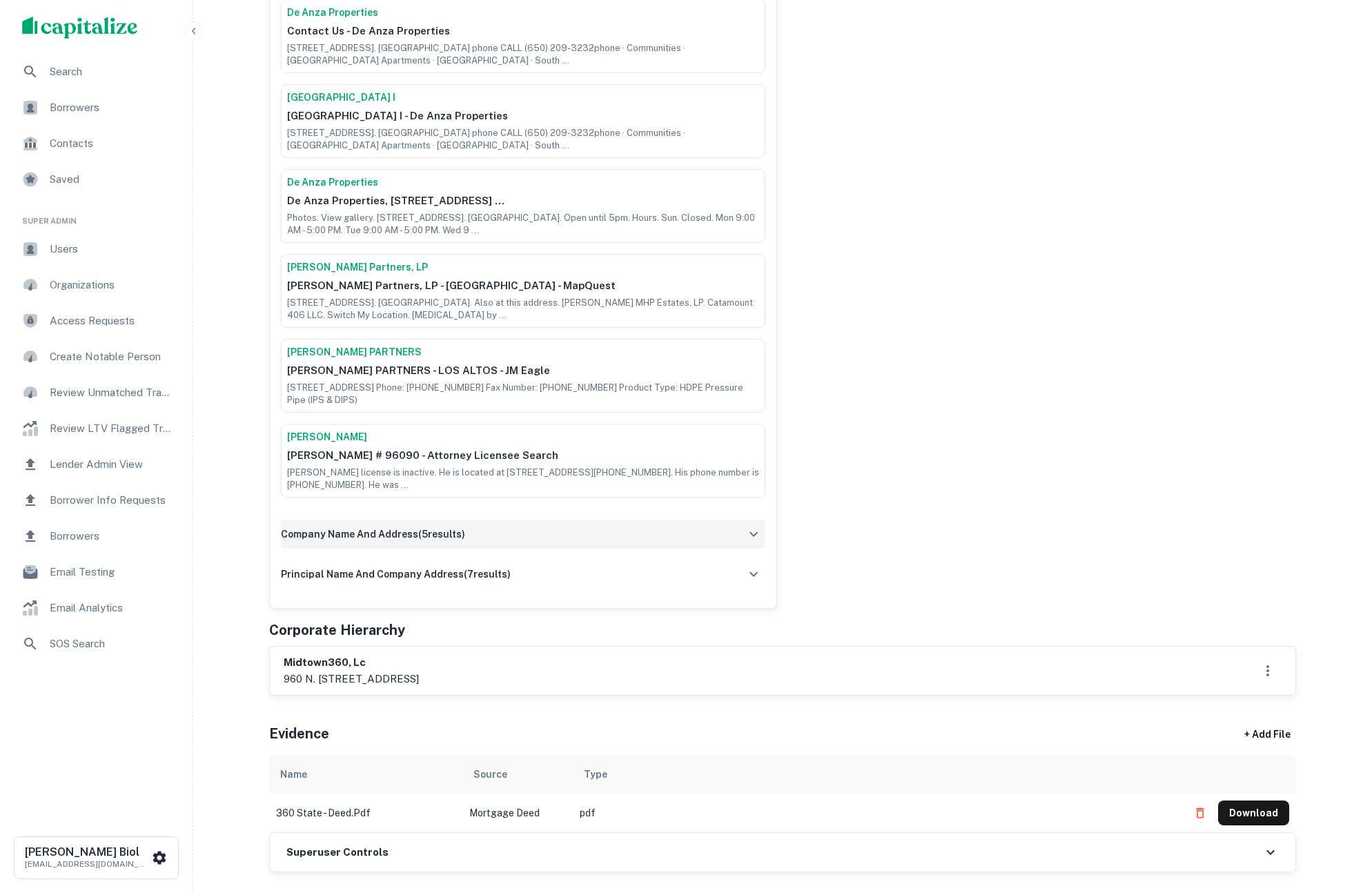
click at [561, 520] on div "company name and address ( 5 results)" at bounding box center [522, 535] width 484 height 29
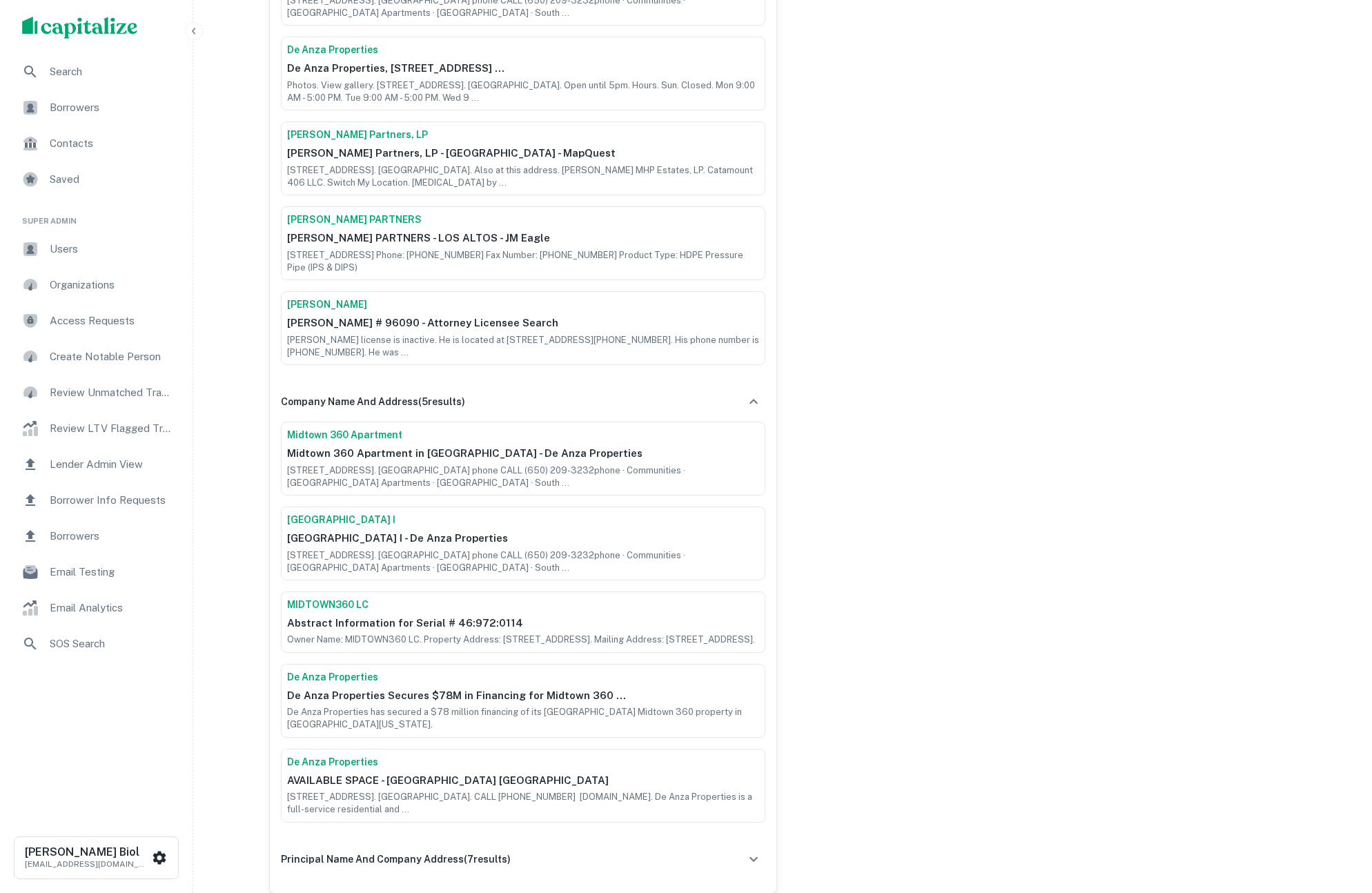
scroll to position [944, 0]
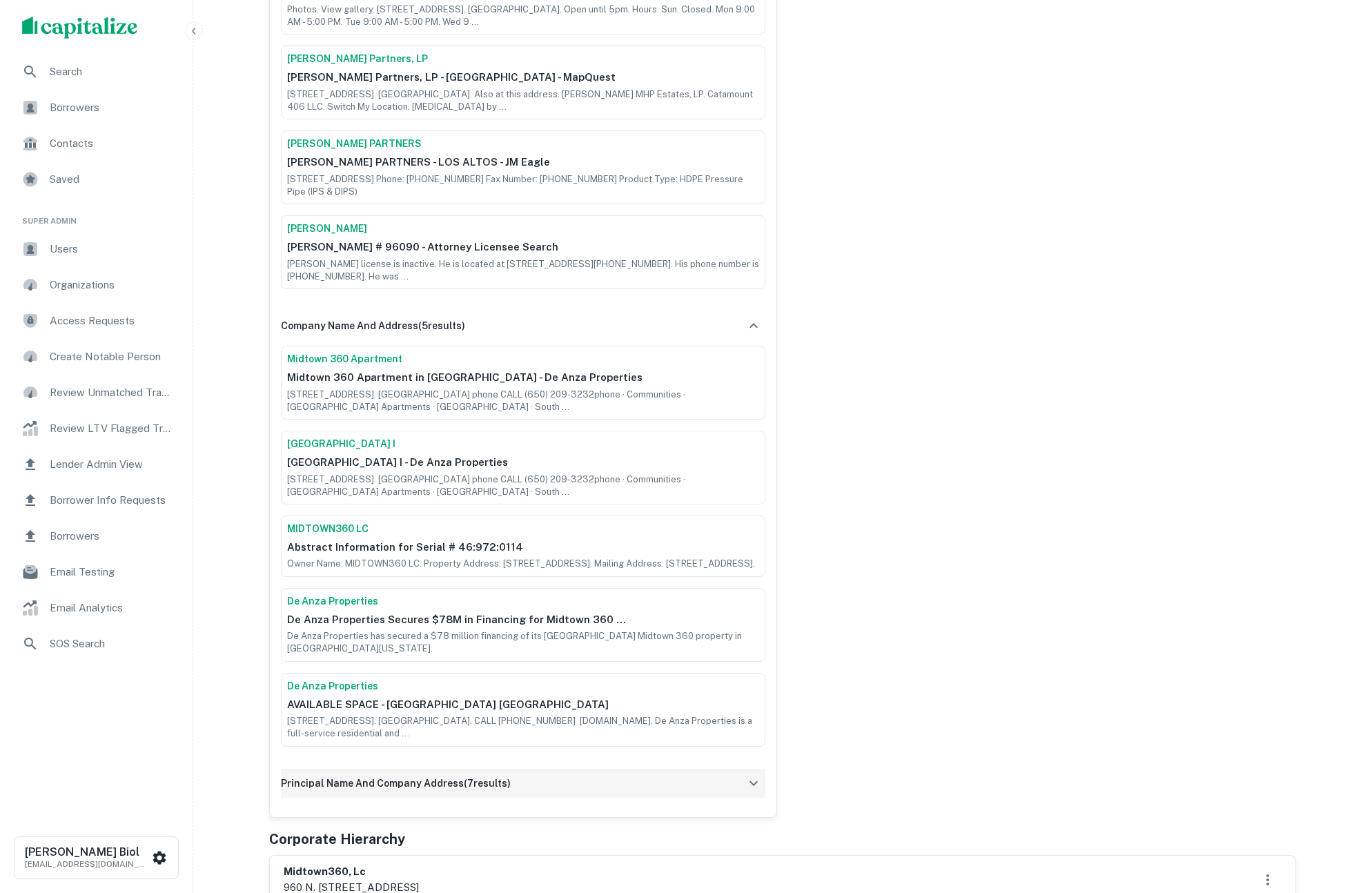
click at [529, 772] on div "principal name and company address ( 7 results)" at bounding box center [522, 783] width 484 height 29
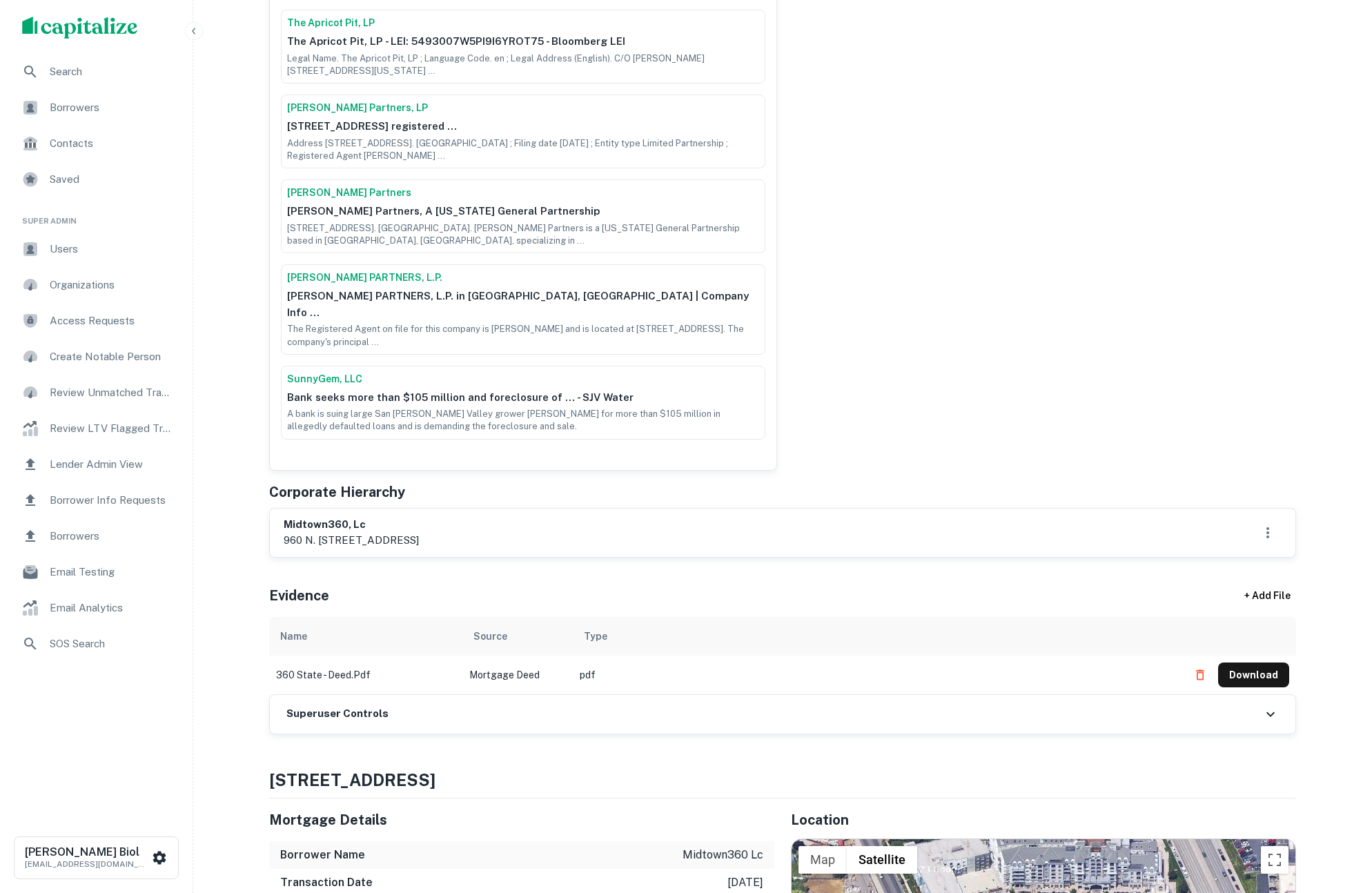
scroll to position [2120, 0]
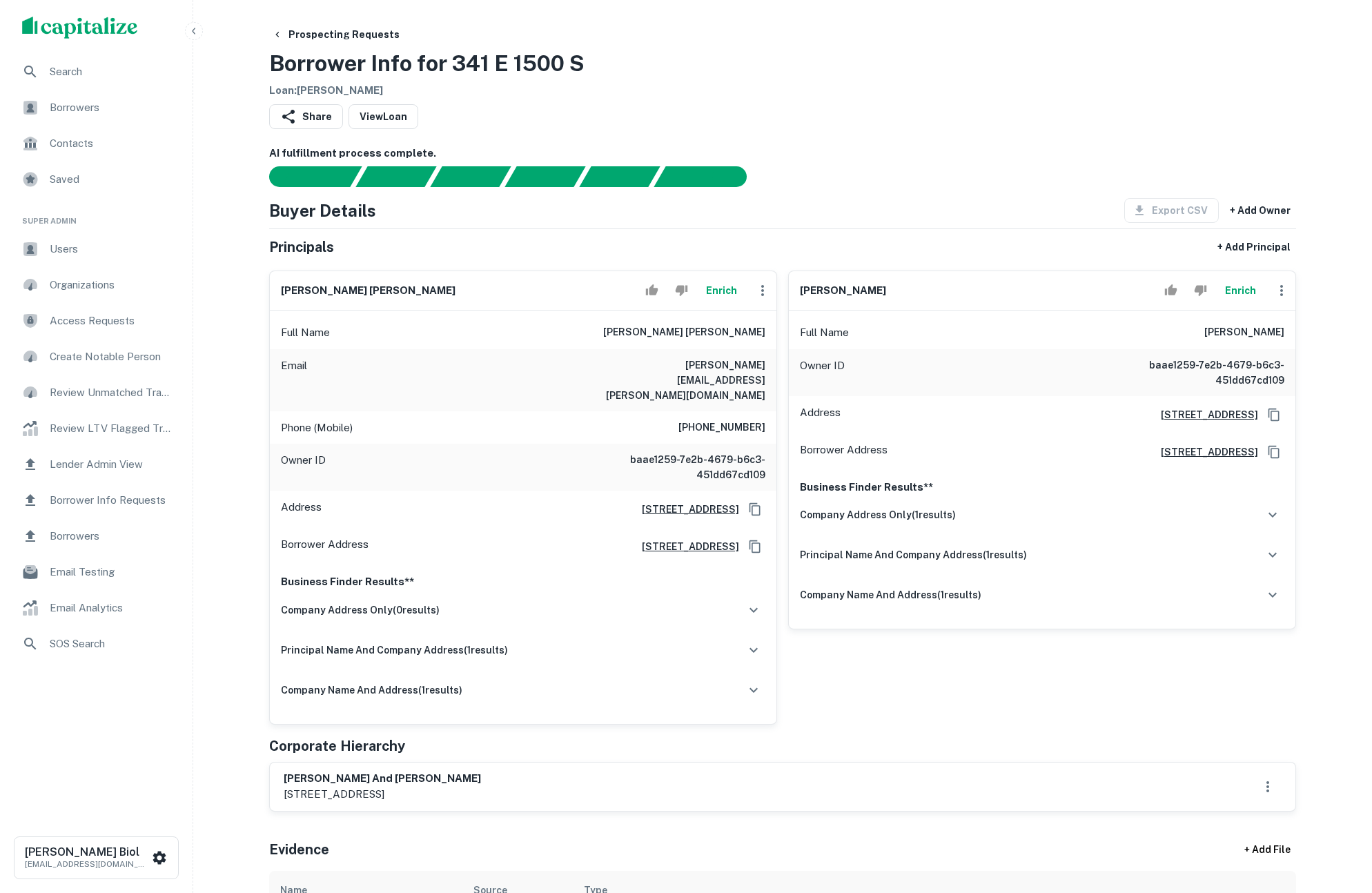
click at [730, 292] on button "Enrich" at bounding box center [721, 290] width 44 height 27
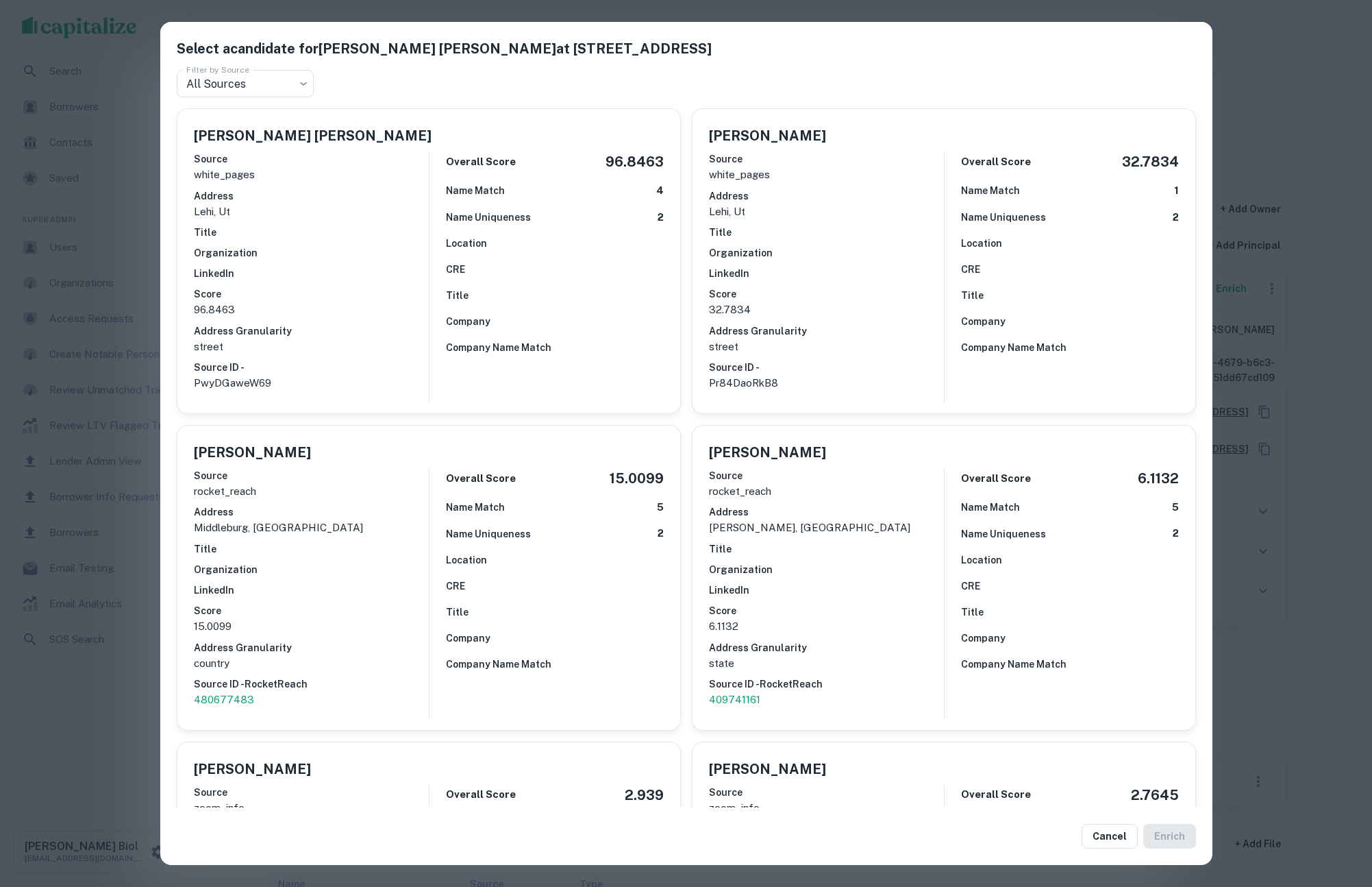
click at [95, 724] on div "Select a candidate for [PERSON_NAME] [PERSON_NAME] at [STREET_ADDRESS] Cir Filt…" at bounding box center [686, 443] width 1372 height 887
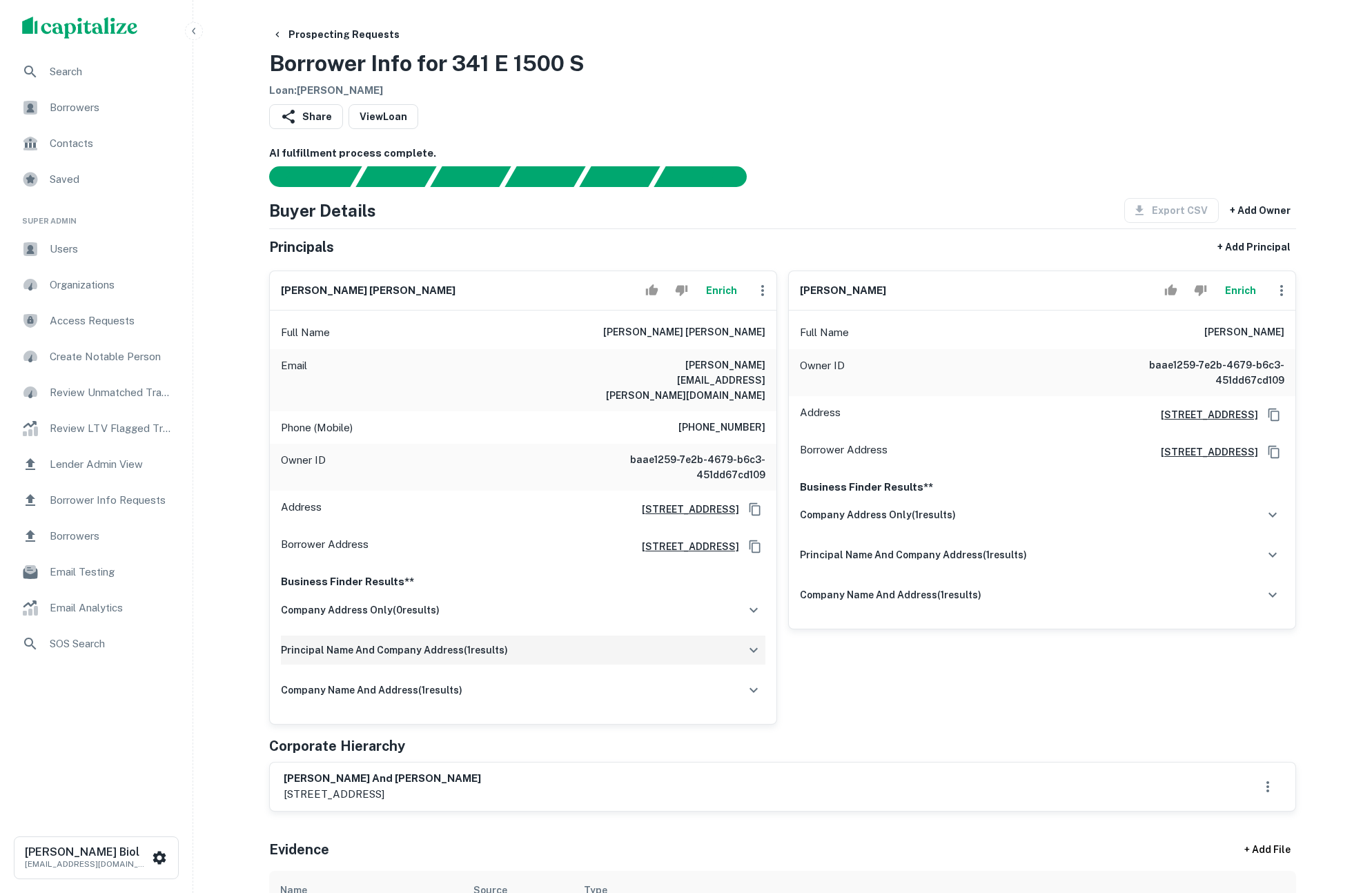
click at [548, 636] on div "principal name and company address ( 1 results)" at bounding box center [522, 651] width 484 height 29
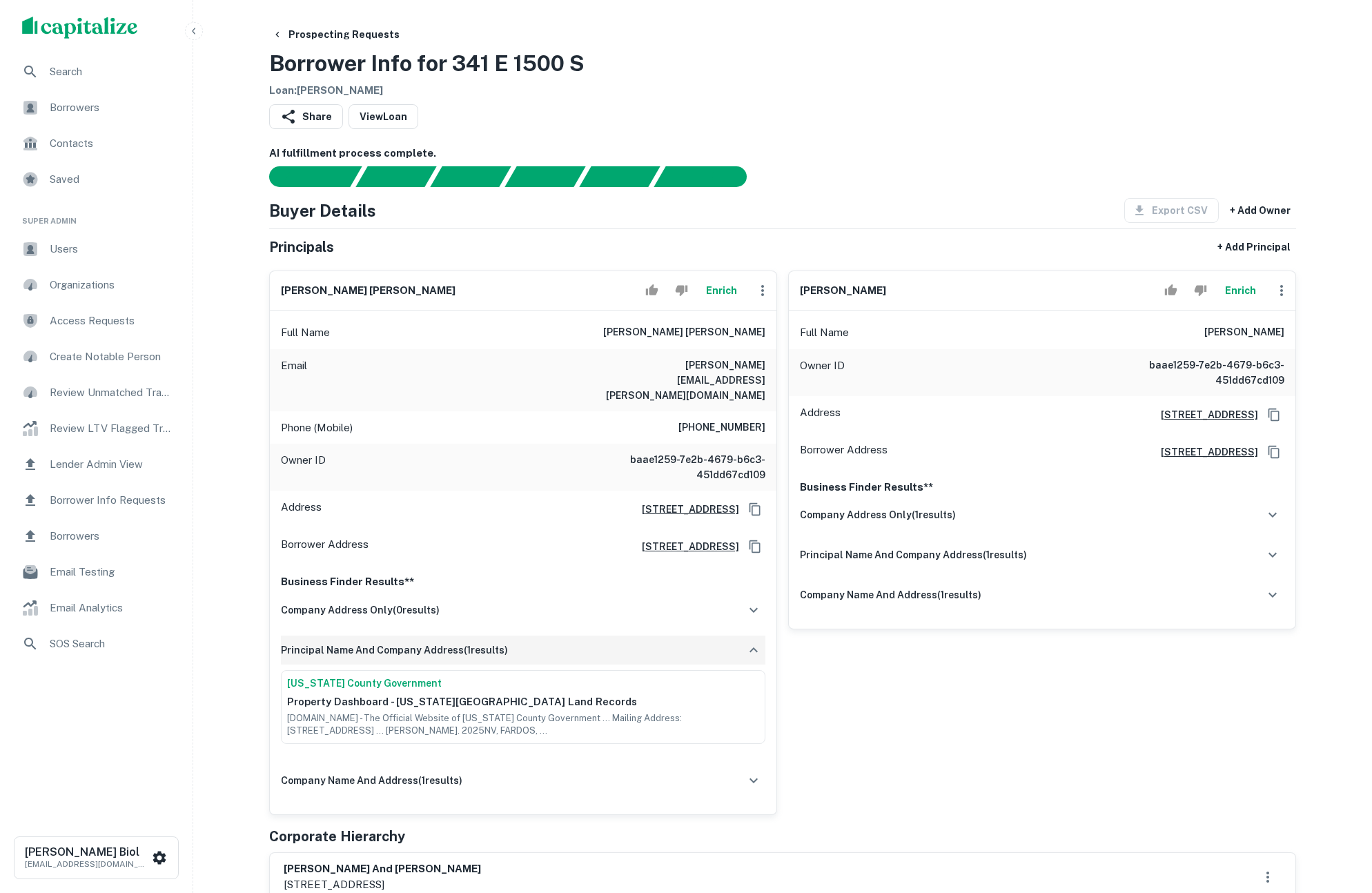
click at [551, 636] on div "principal name and company address ( 1 results)" at bounding box center [522, 651] width 484 height 29
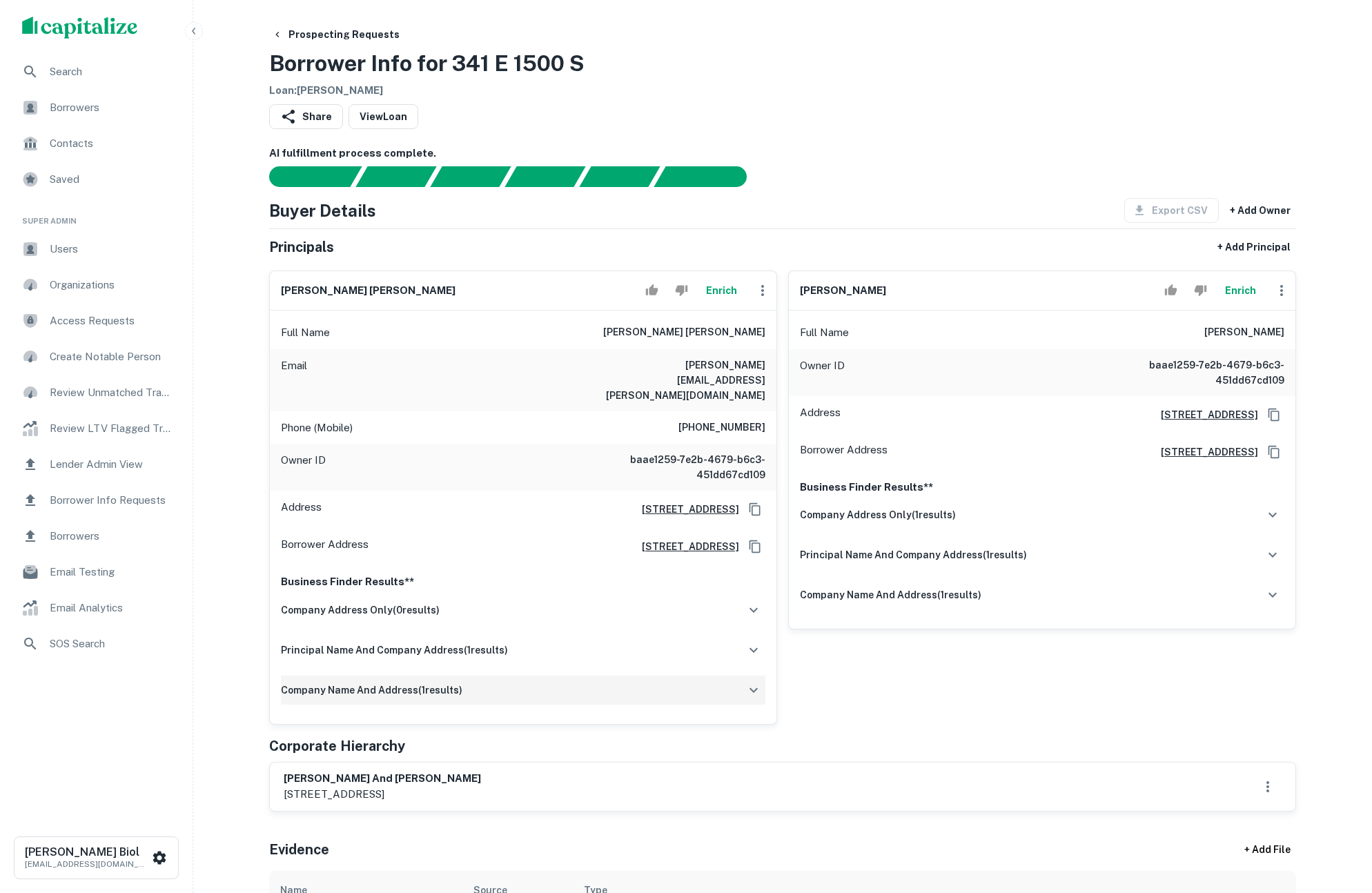
click at [522, 676] on div "company name and address ( 1 results)" at bounding box center [522, 690] width 484 height 29
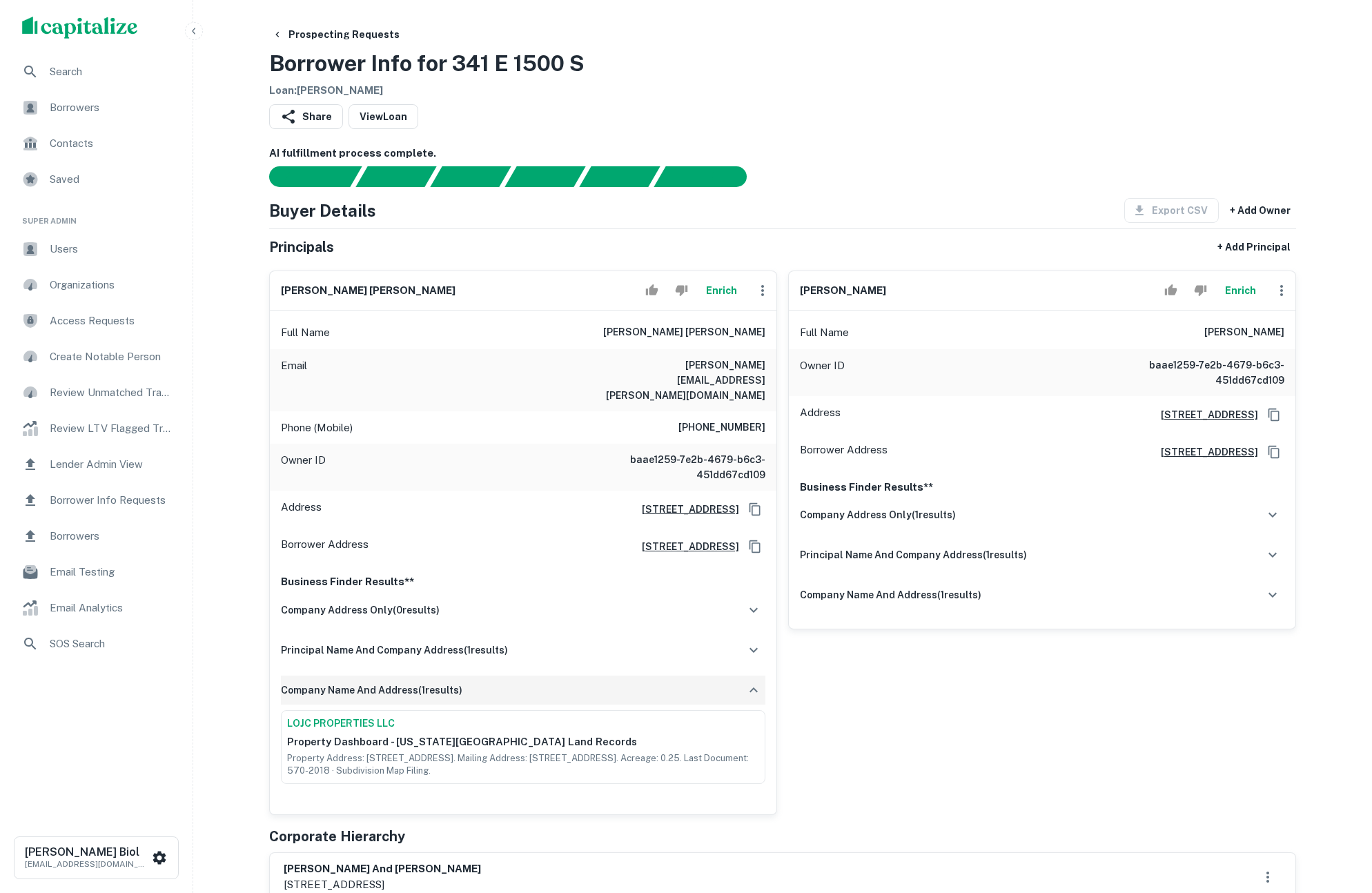
click at [524, 676] on div "company name and address ( 1 results)" at bounding box center [522, 690] width 484 height 29
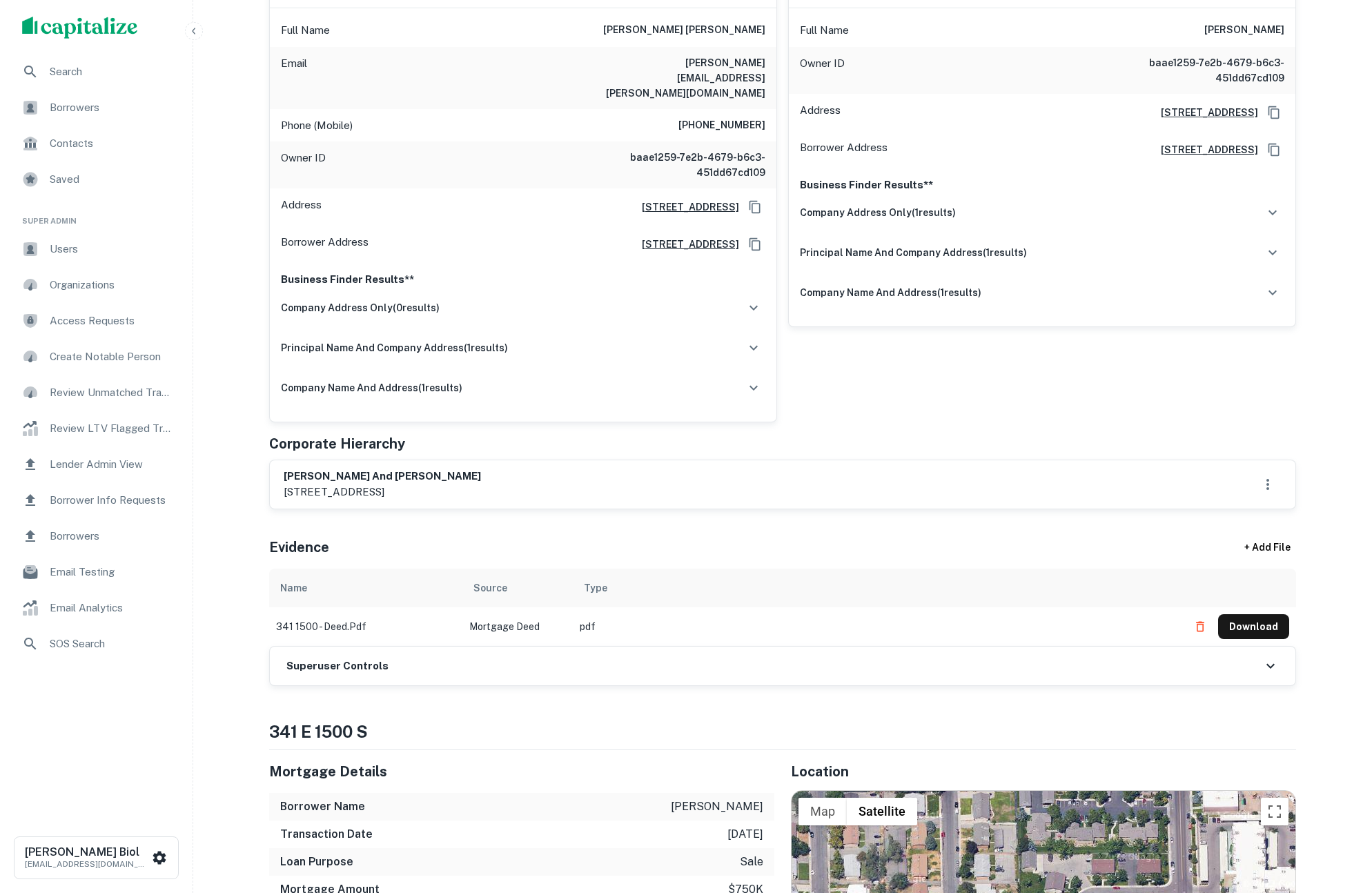
scroll to position [83, 0]
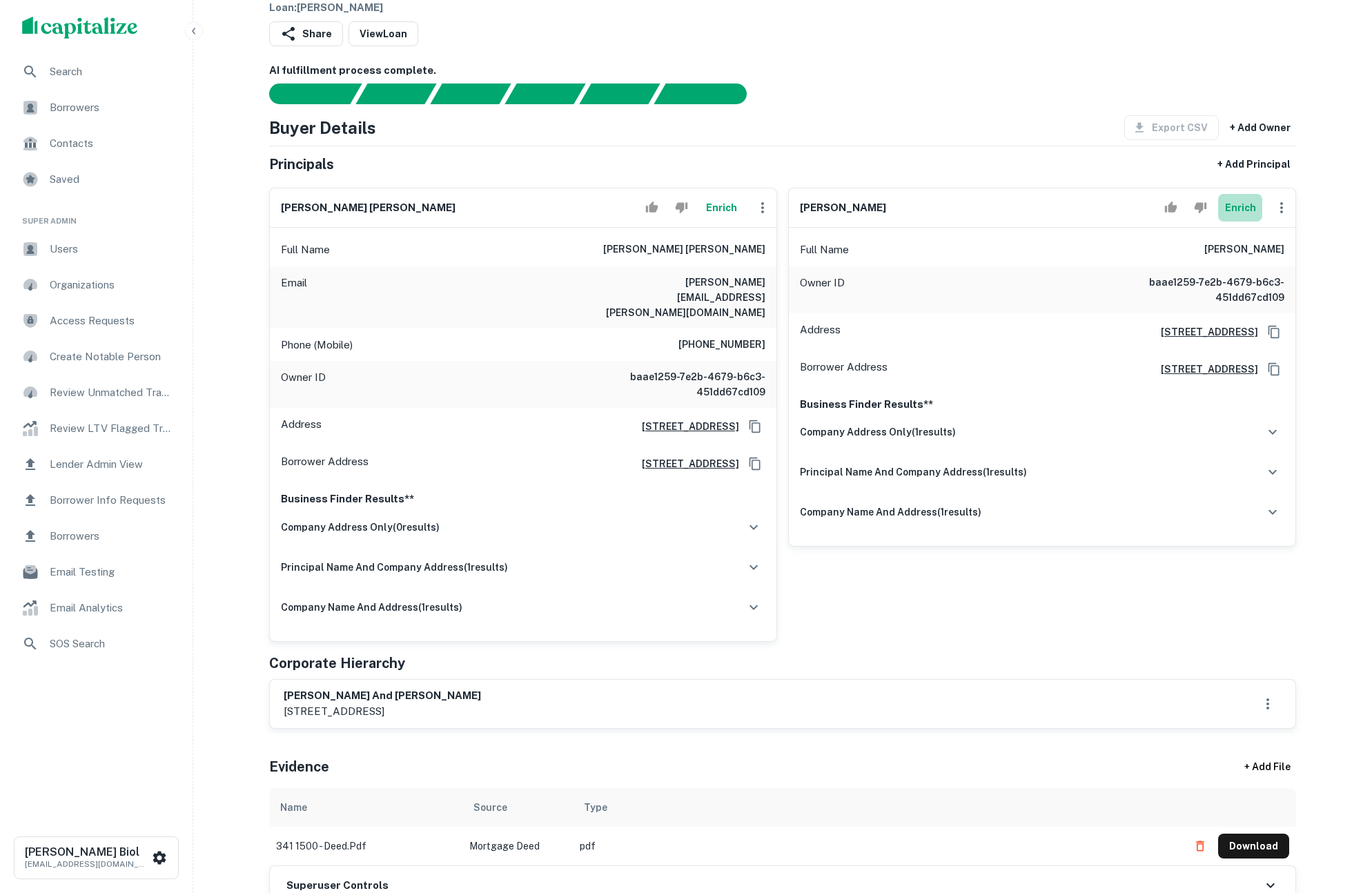
click at [1241, 198] on button "Enrich" at bounding box center [1240, 207] width 44 height 27
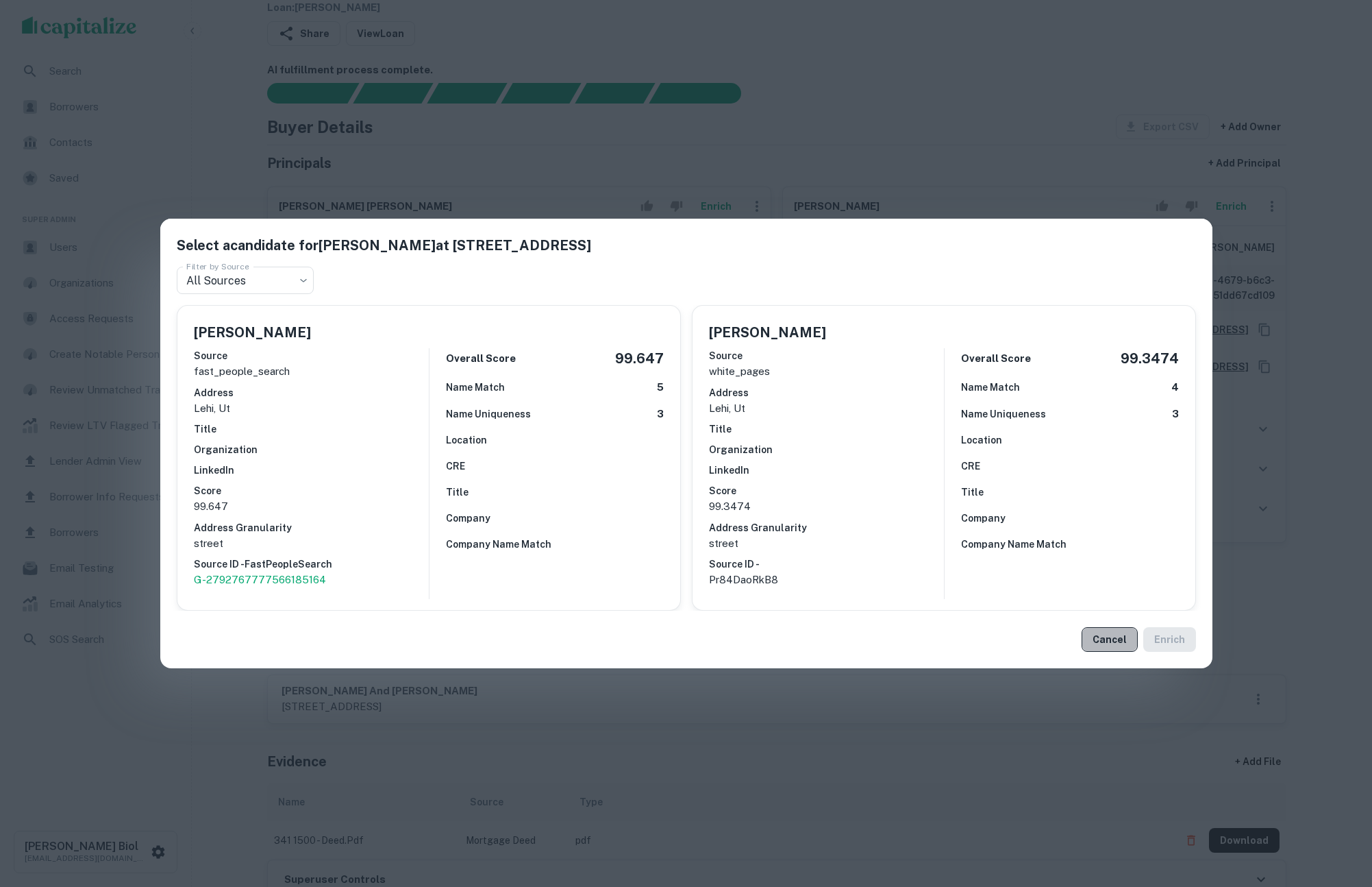
click at [1117, 643] on button "Cancel" at bounding box center [1110, 639] width 56 height 25
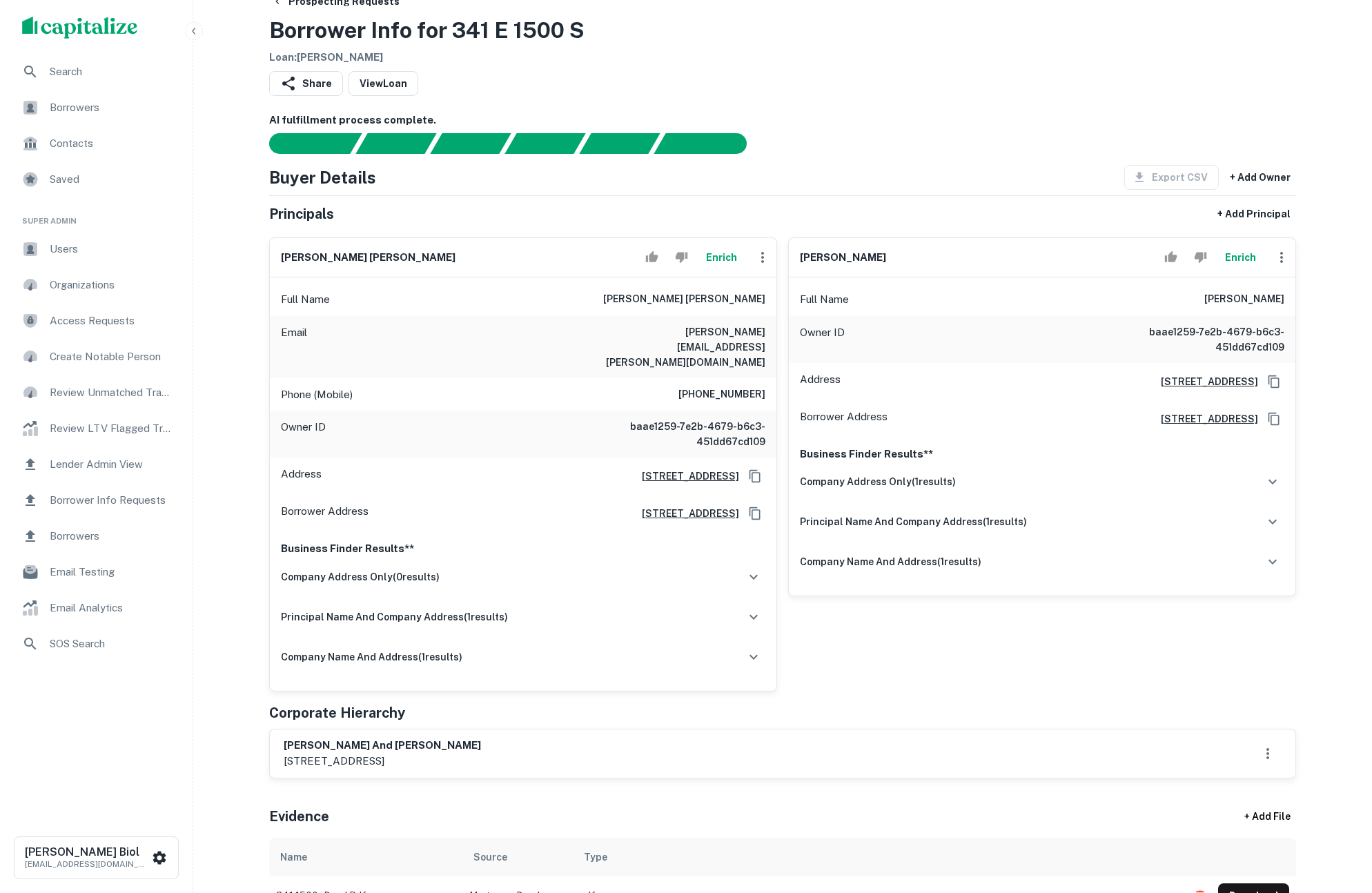
click at [1242, 262] on button "Enrich" at bounding box center [1240, 257] width 44 height 27
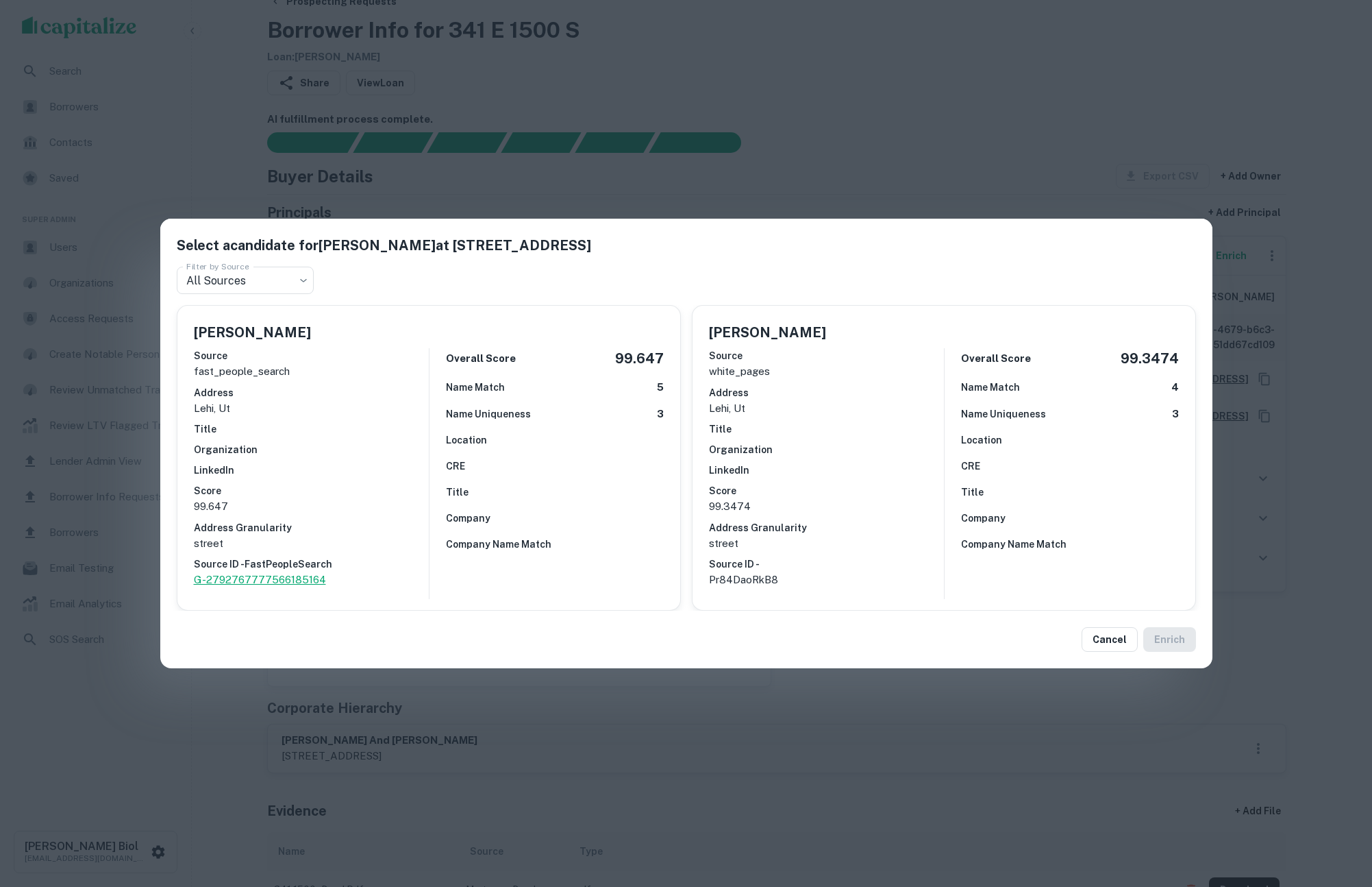
click at [292, 583] on p "G-2792767777566185164" at bounding box center [311, 579] width 235 height 16
click at [1090, 636] on button "Cancel" at bounding box center [1110, 639] width 56 height 25
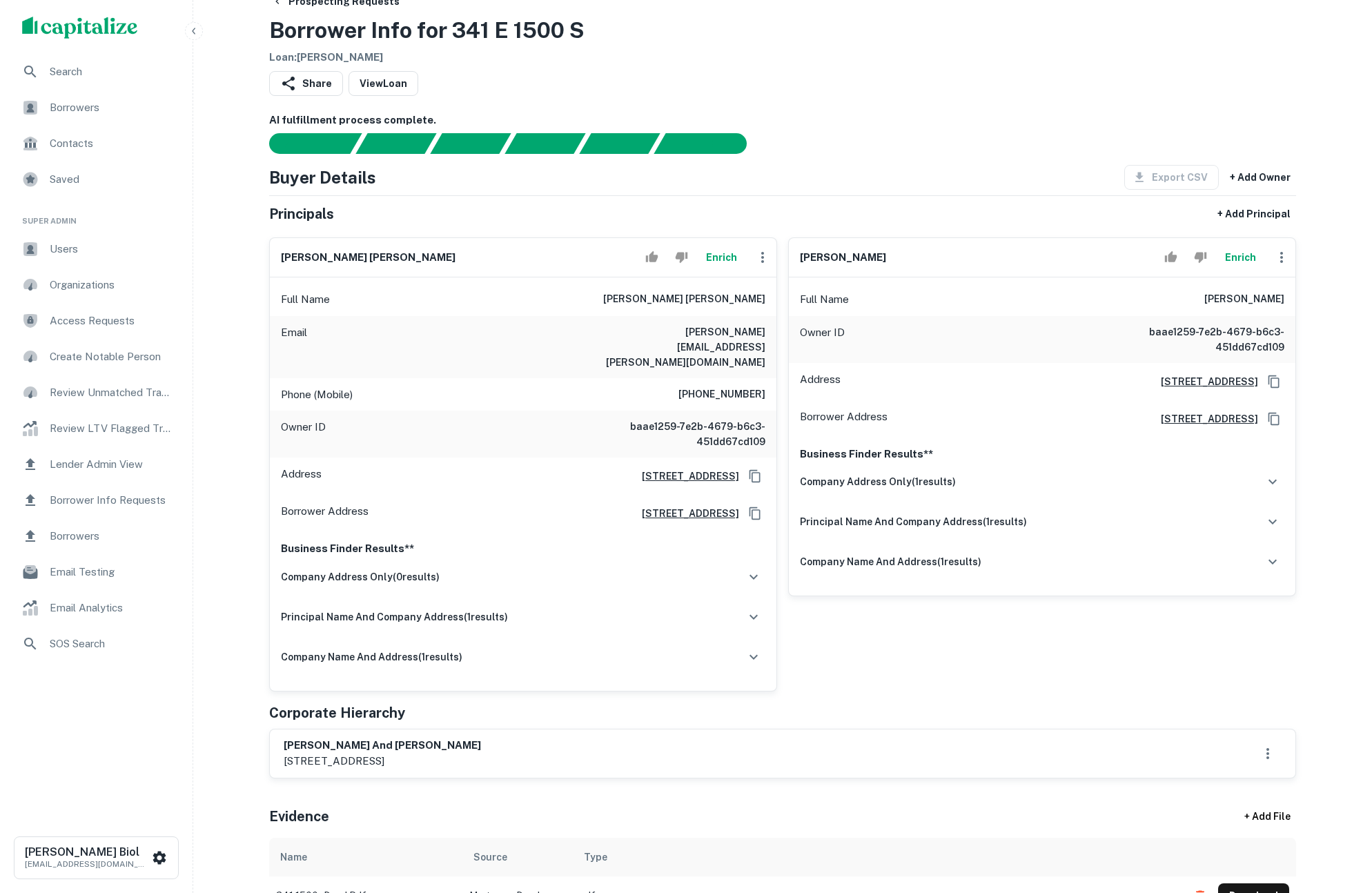
click at [722, 262] on button "Enrich" at bounding box center [721, 257] width 44 height 27
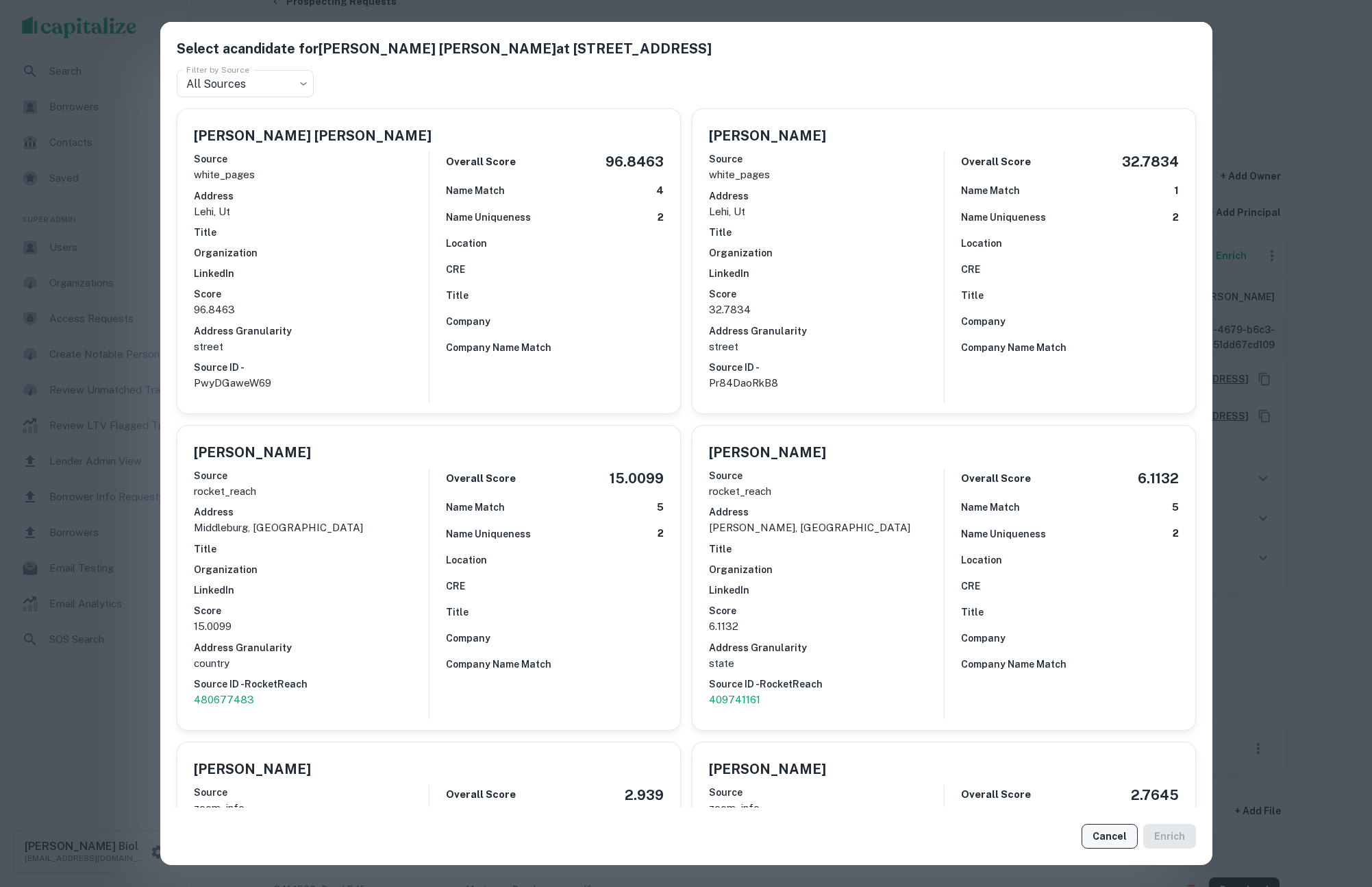
click at [1111, 839] on button "Cancel" at bounding box center [1110, 837] width 56 height 25
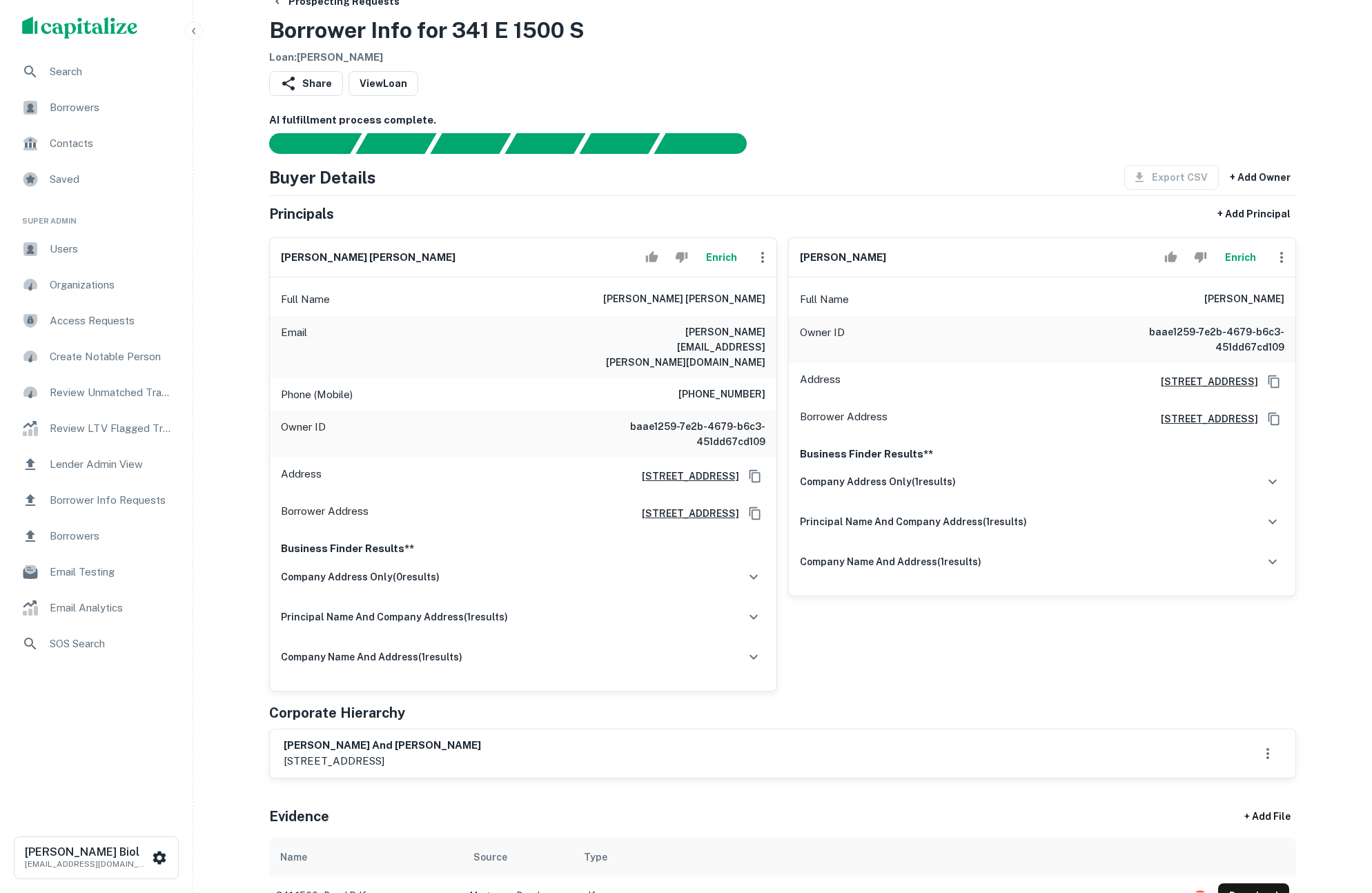
click at [1237, 257] on button "Enrich" at bounding box center [1240, 257] width 44 height 27
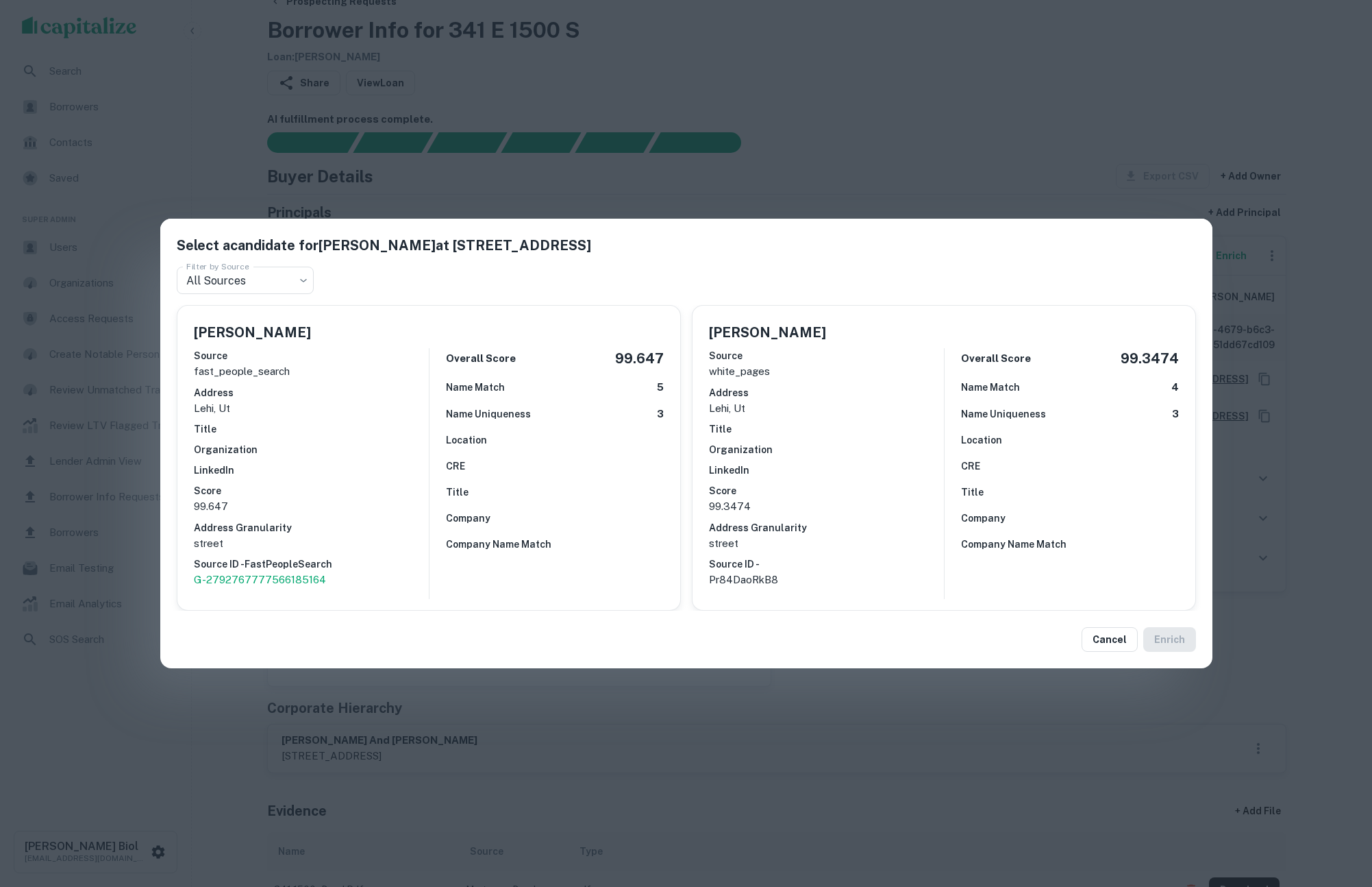
click at [459, 463] on h6 "CRE" at bounding box center [455, 466] width 19 height 15
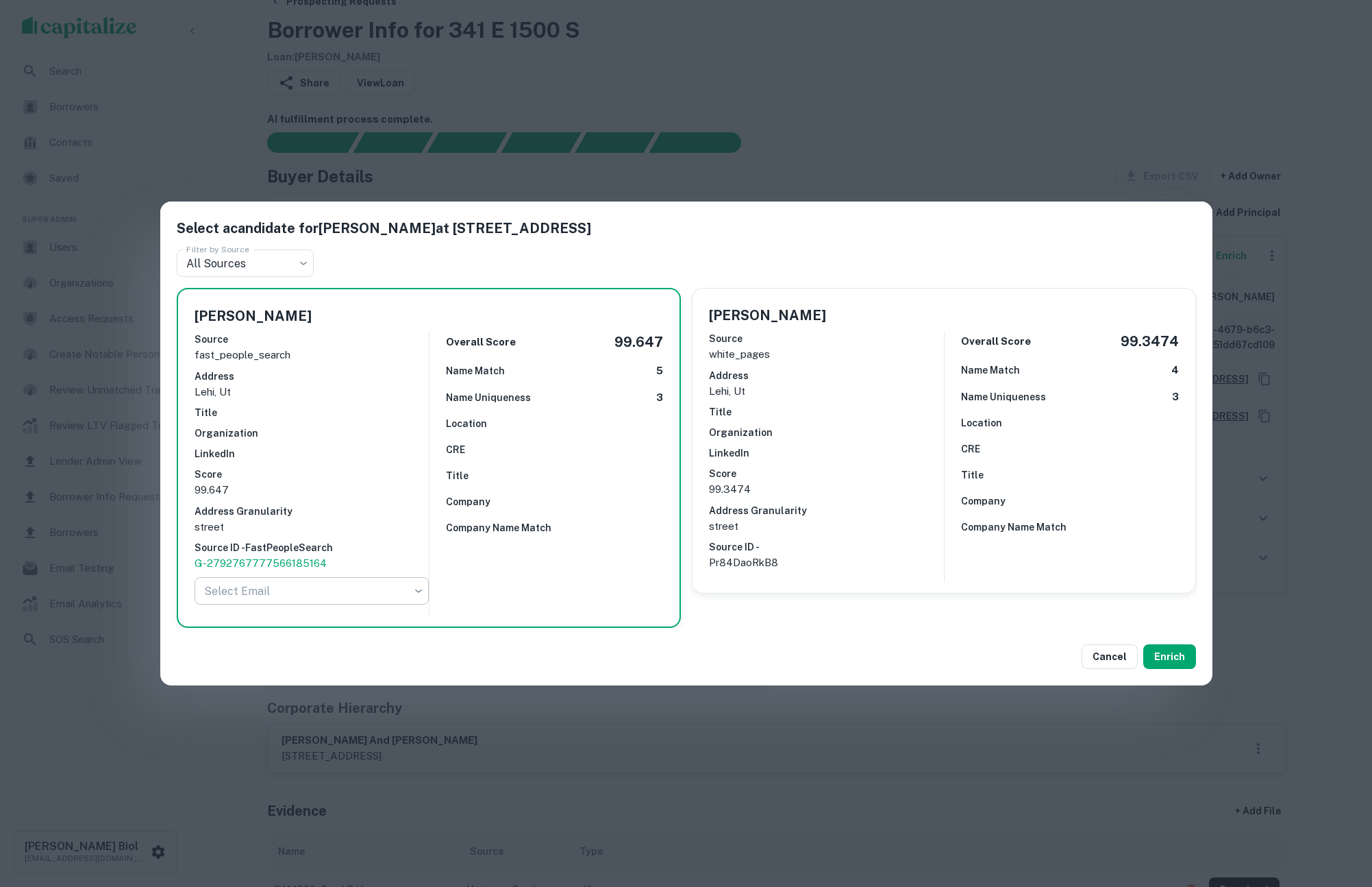
click at [411, 592] on body "Search Borrowers Contacts Saved Super Admin Users Organizations Access Requests…" at bounding box center [686, 410] width 1372 height 887
click at [582, 581] on div at bounding box center [686, 443] width 1372 height 887
click at [916, 573] on div "Source white_pages Address lehi, ut Title Organization LinkedIn Score 99.3474 A…" at bounding box center [826, 451] width 235 height 251
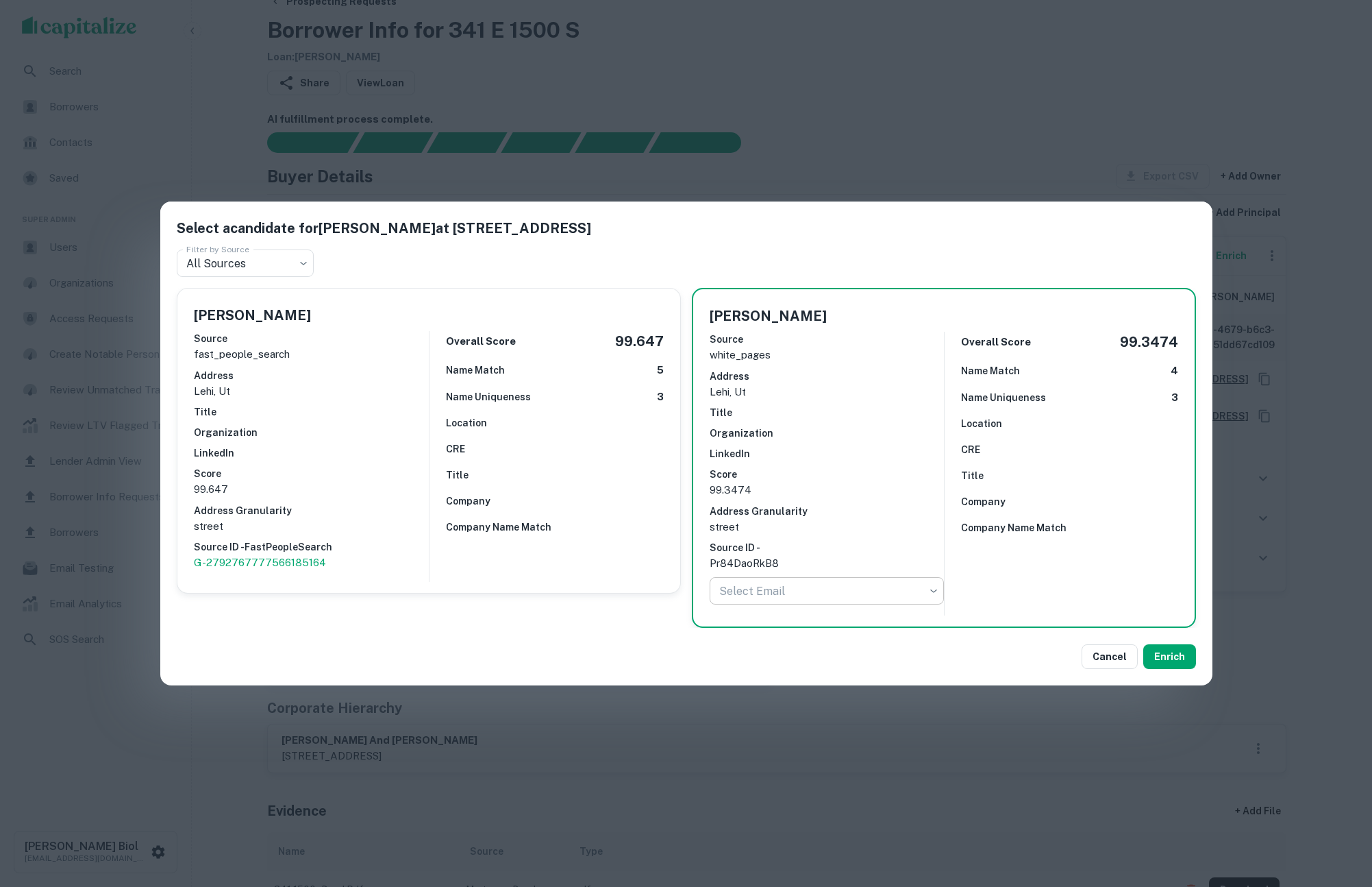
click at [836, 594] on body "Search Borrowers Contacts Saved Super Admin Users Organizations Access Requests…" at bounding box center [686, 410] width 1372 height 887
click at [883, 504] on div at bounding box center [686, 443] width 1372 height 887
click at [631, 497] on div "Company" at bounding box center [554, 501] width 218 height 15
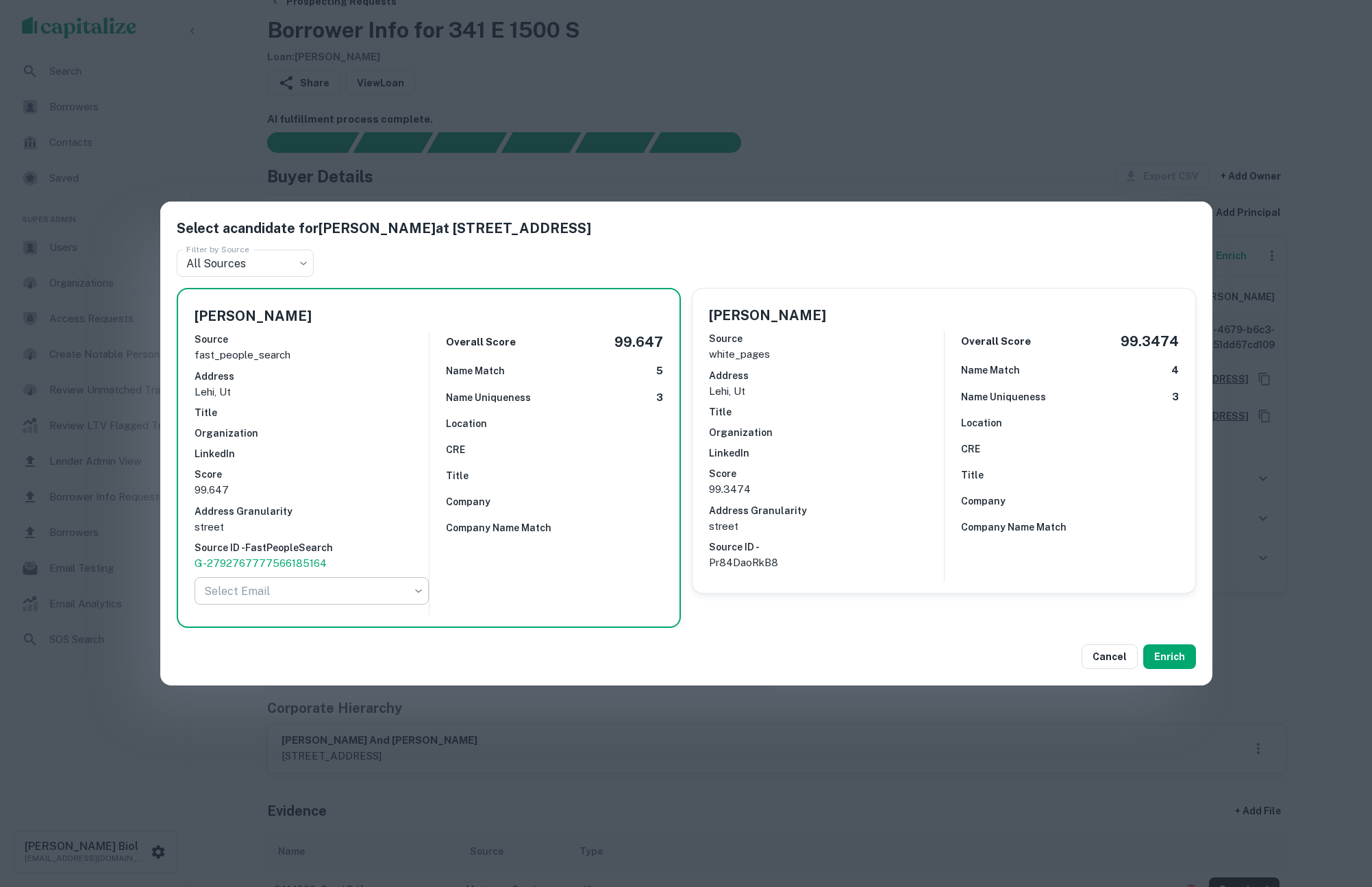
click at [378, 596] on body "Search Borrowers Contacts Saved Super Admin Users Organizations Access Requests…" at bounding box center [686, 410] width 1372 height 887
click at [561, 594] on div at bounding box center [686, 443] width 1372 height 887
click at [1097, 655] on button "Cancel" at bounding box center [1110, 657] width 56 height 25
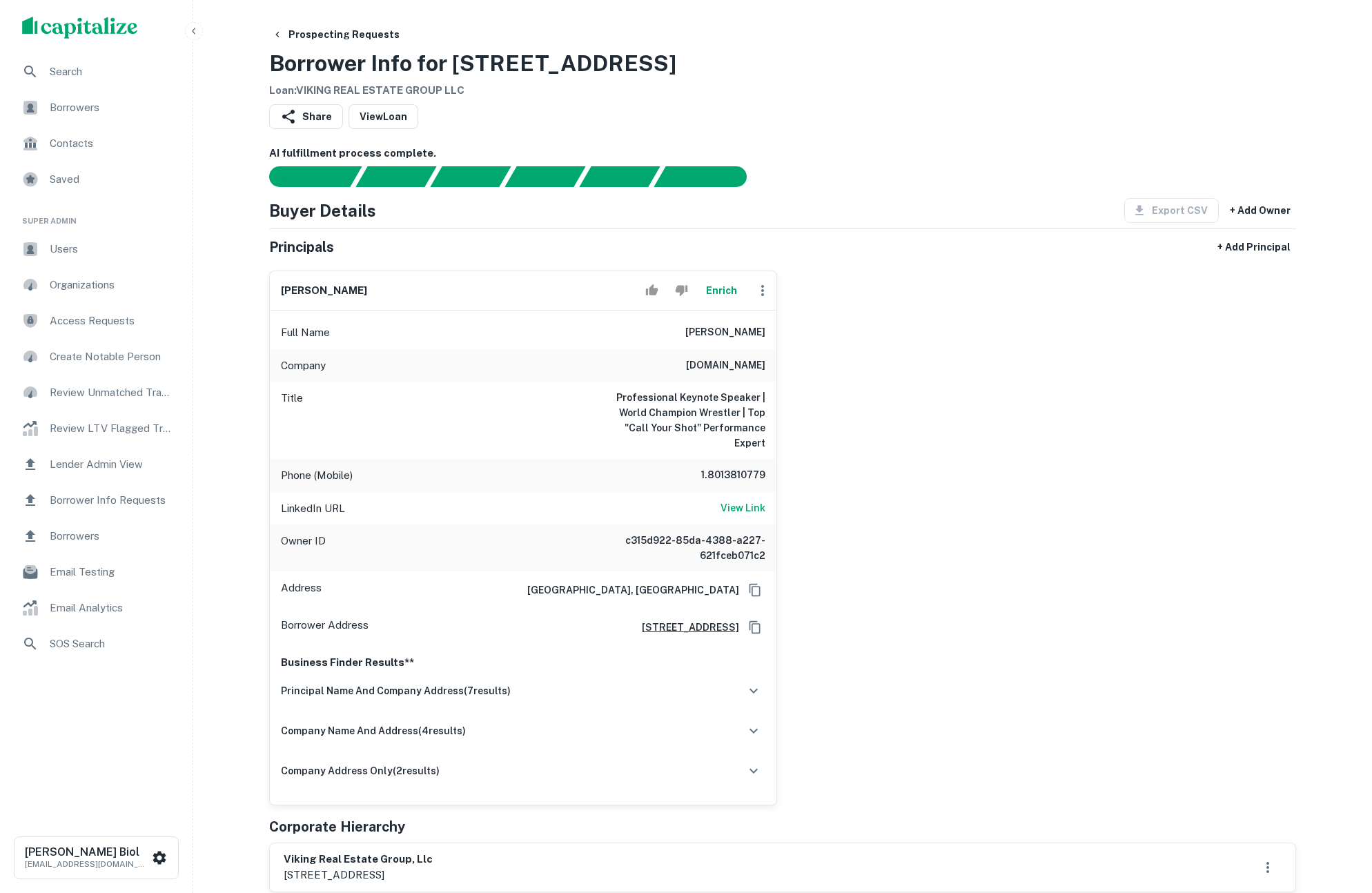
click at [950, 454] on div "[PERSON_NAME] Enrich Full Name [PERSON_NAME] Company [DOMAIN_NAME] Title Profes…" at bounding box center [777, 532] width 1038 height 546
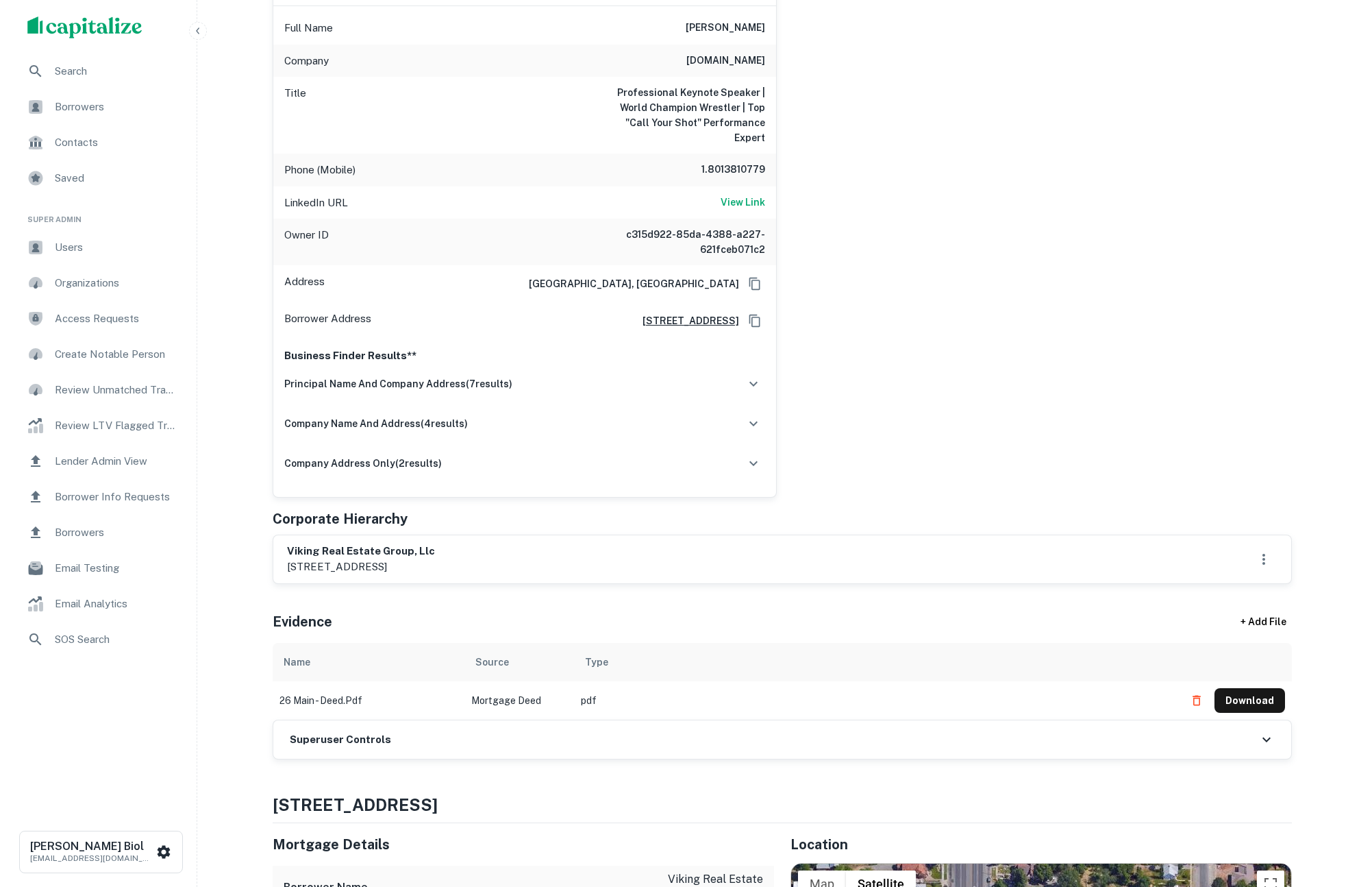
scroll to position [13, 0]
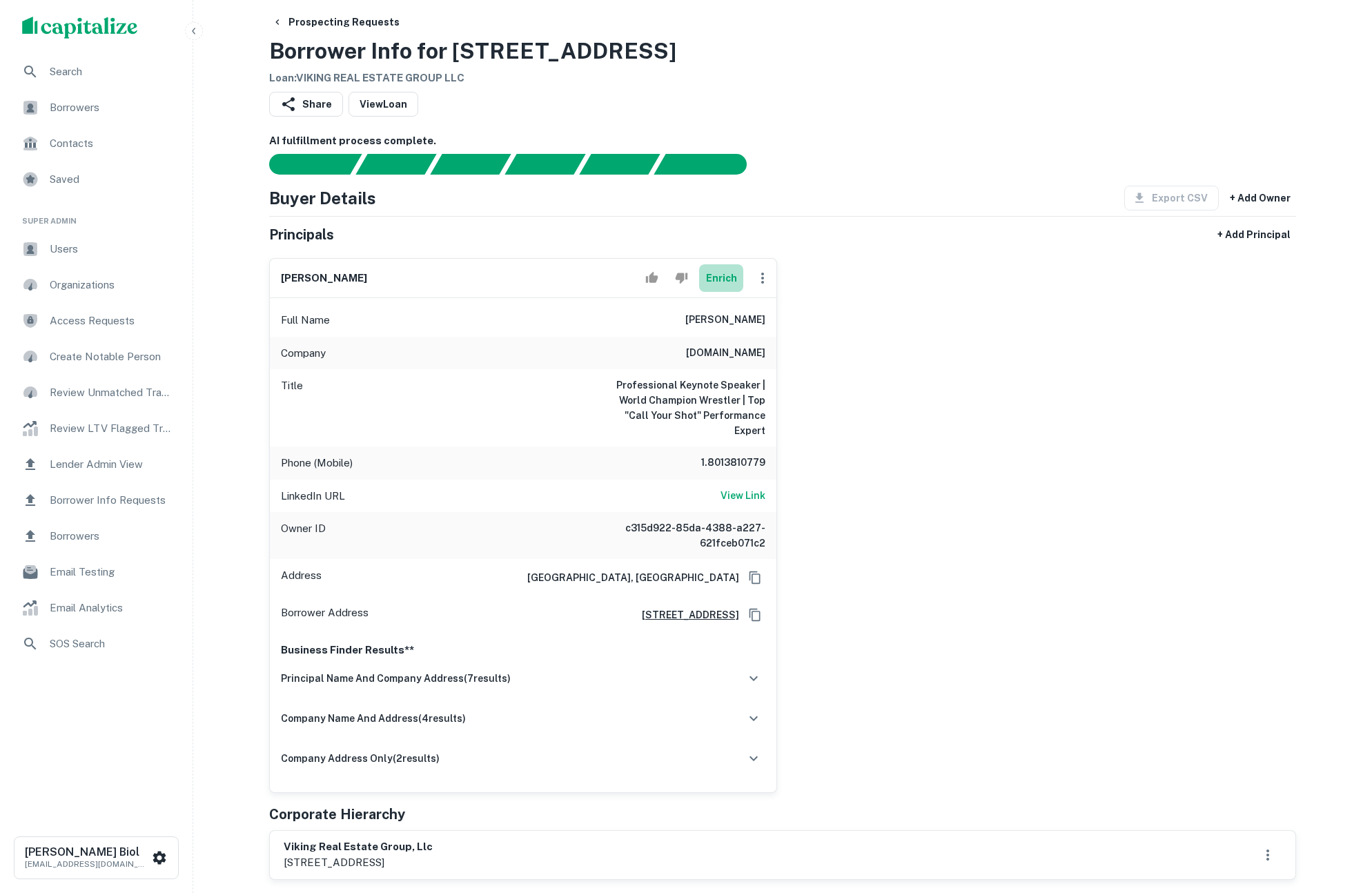
click at [723, 281] on button "Enrich" at bounding box center [721, 278] width 44 height 27
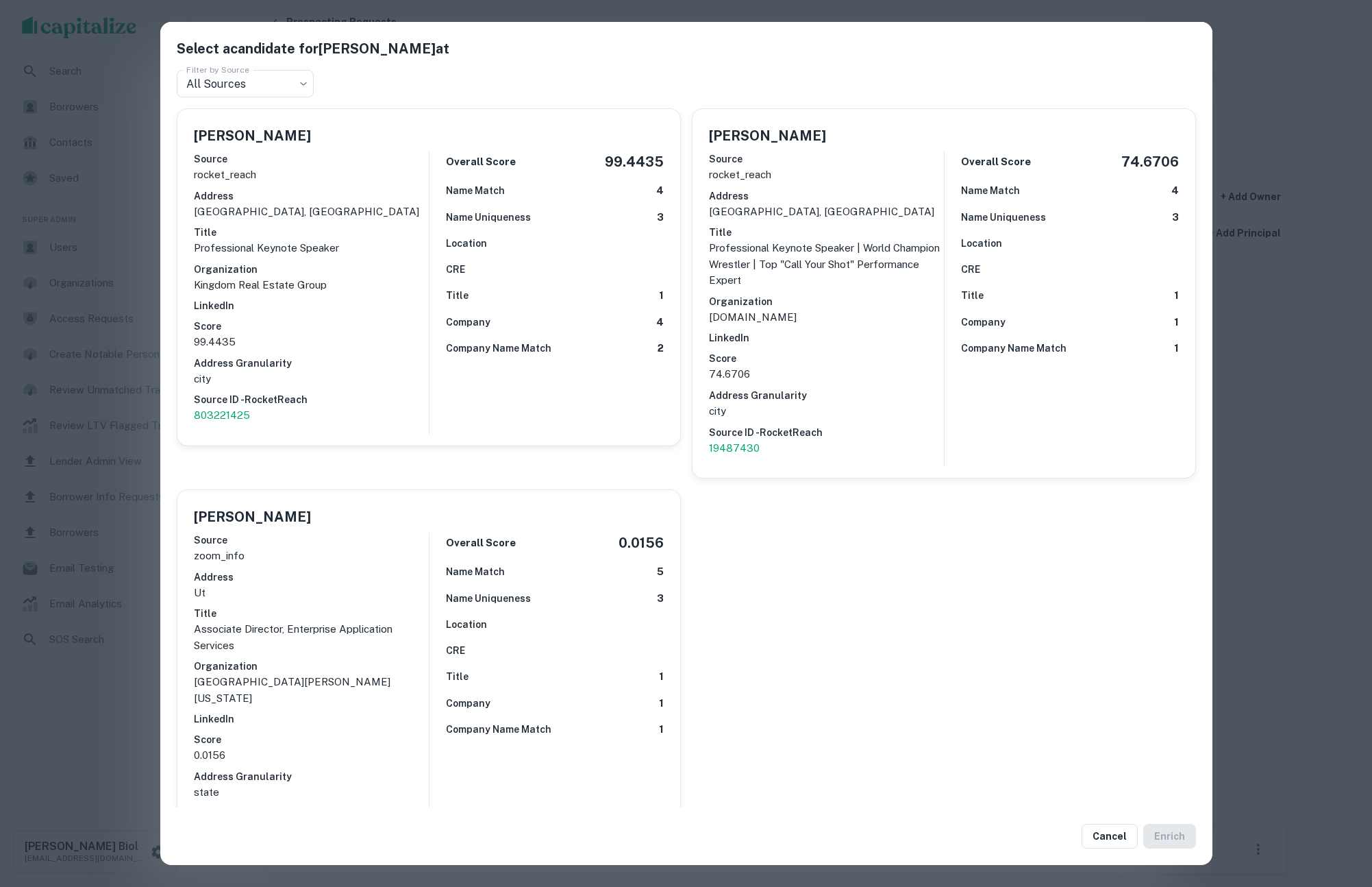
click at [101, 704] on div "Select a candidate for [PERSON_NAME] at Filter by Source All Sources *** Filter…" at bounding box center [686, 443] width 1372 height 887
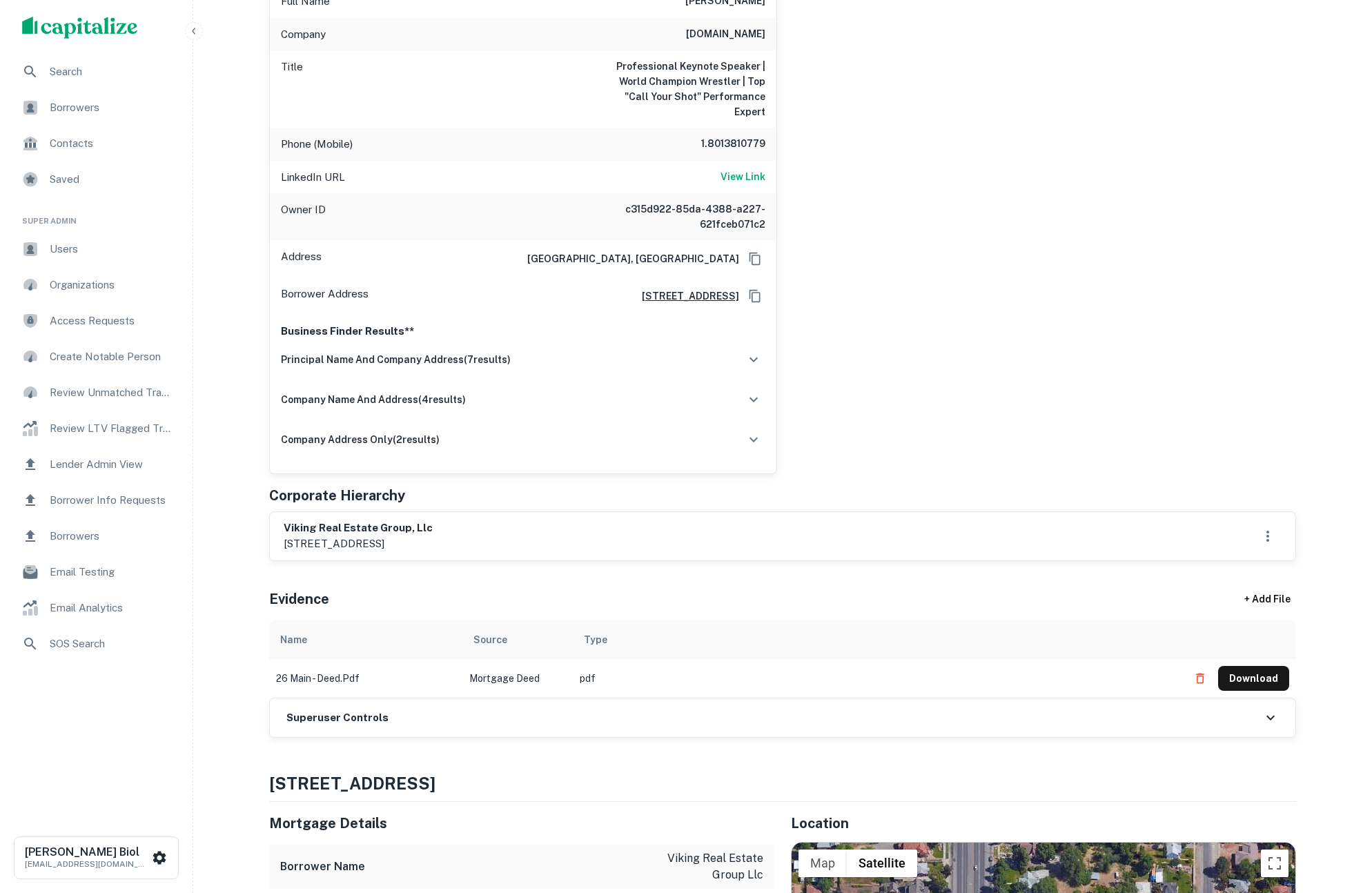
scroll to position [261, 0]
